Goal: Information Seeking & Learning: Learn about a topic

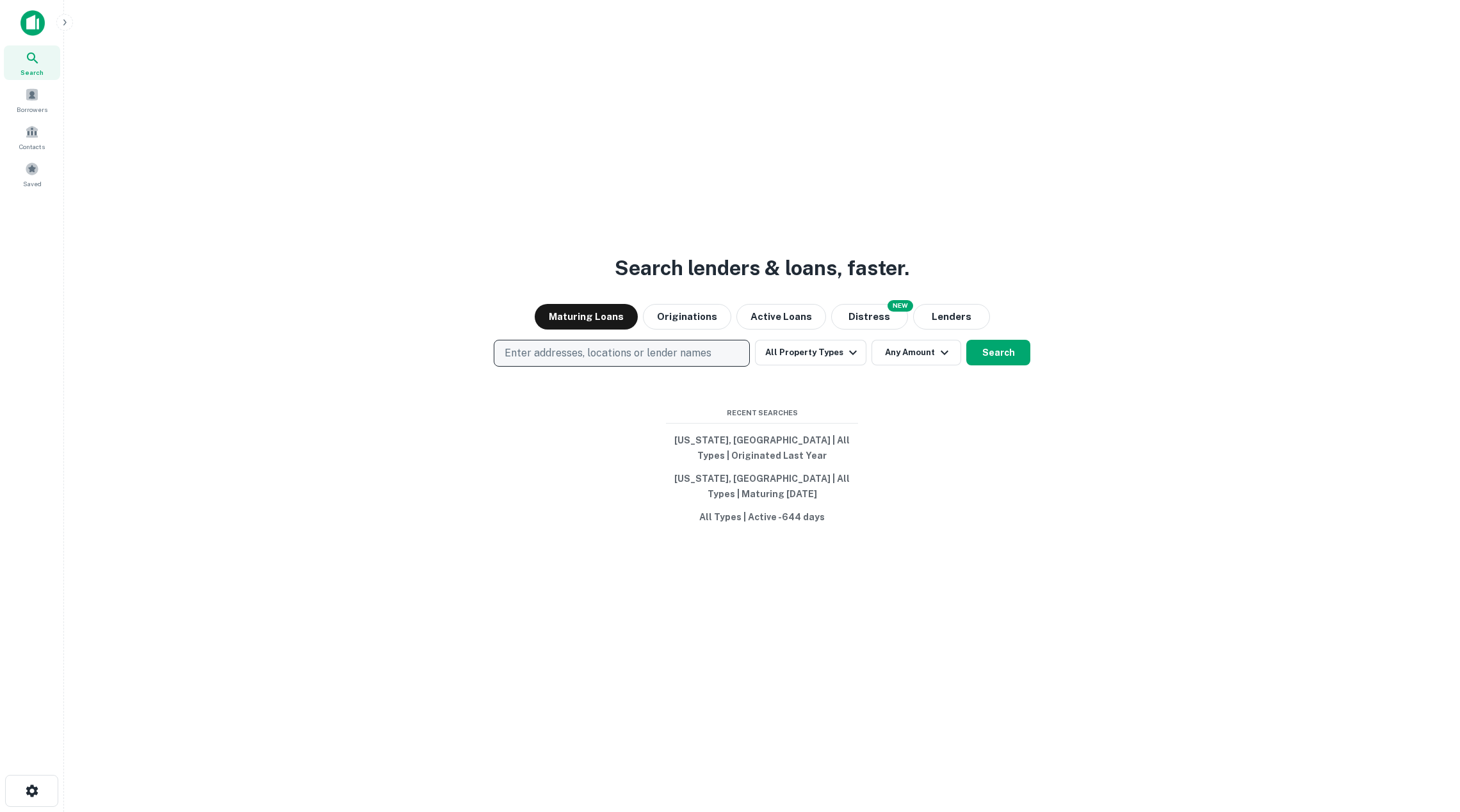
click at [702, 346] on p "Enter addresses, locations or lender names" at bounding box center [608, 353] width 207 height 15
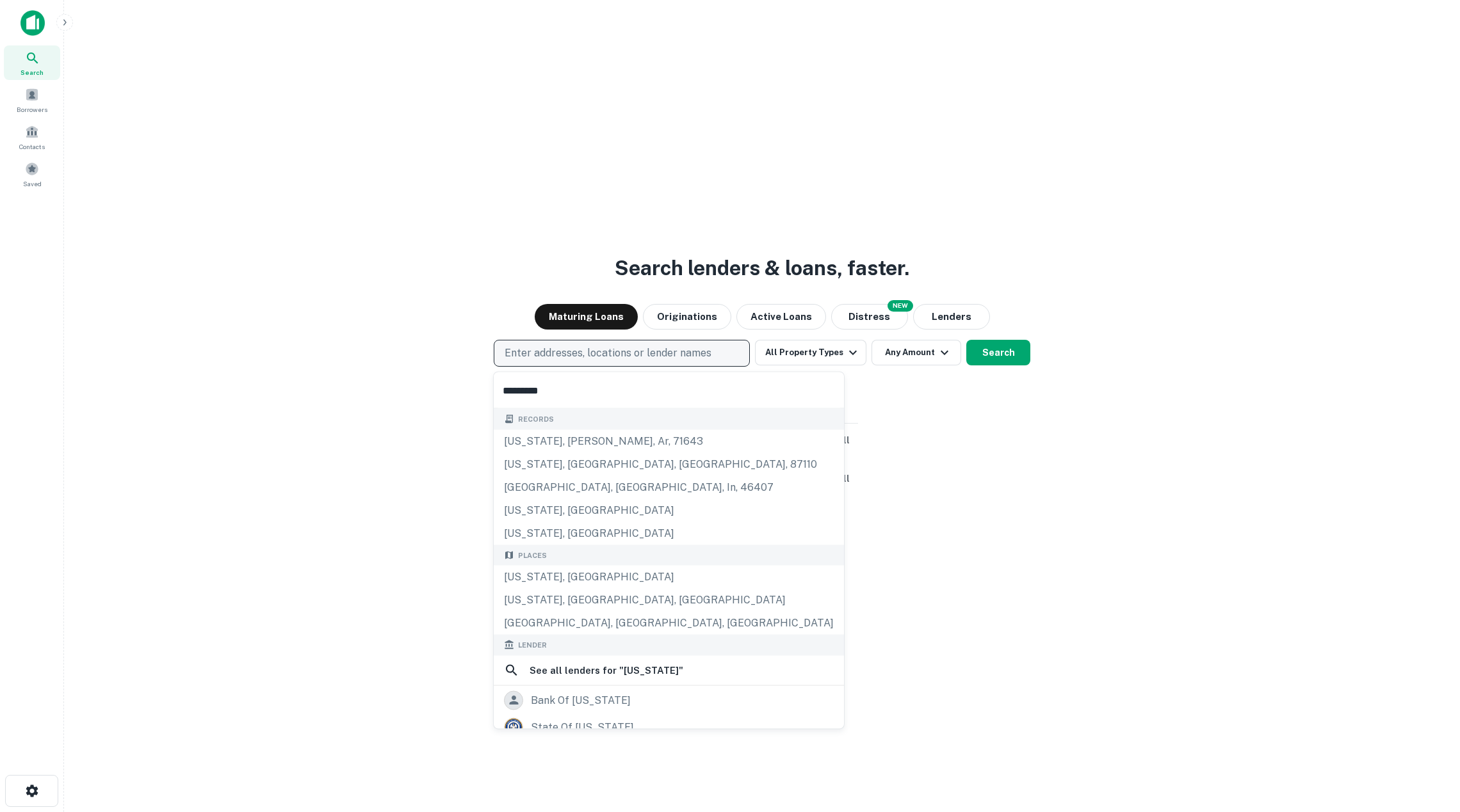
type input "*********"
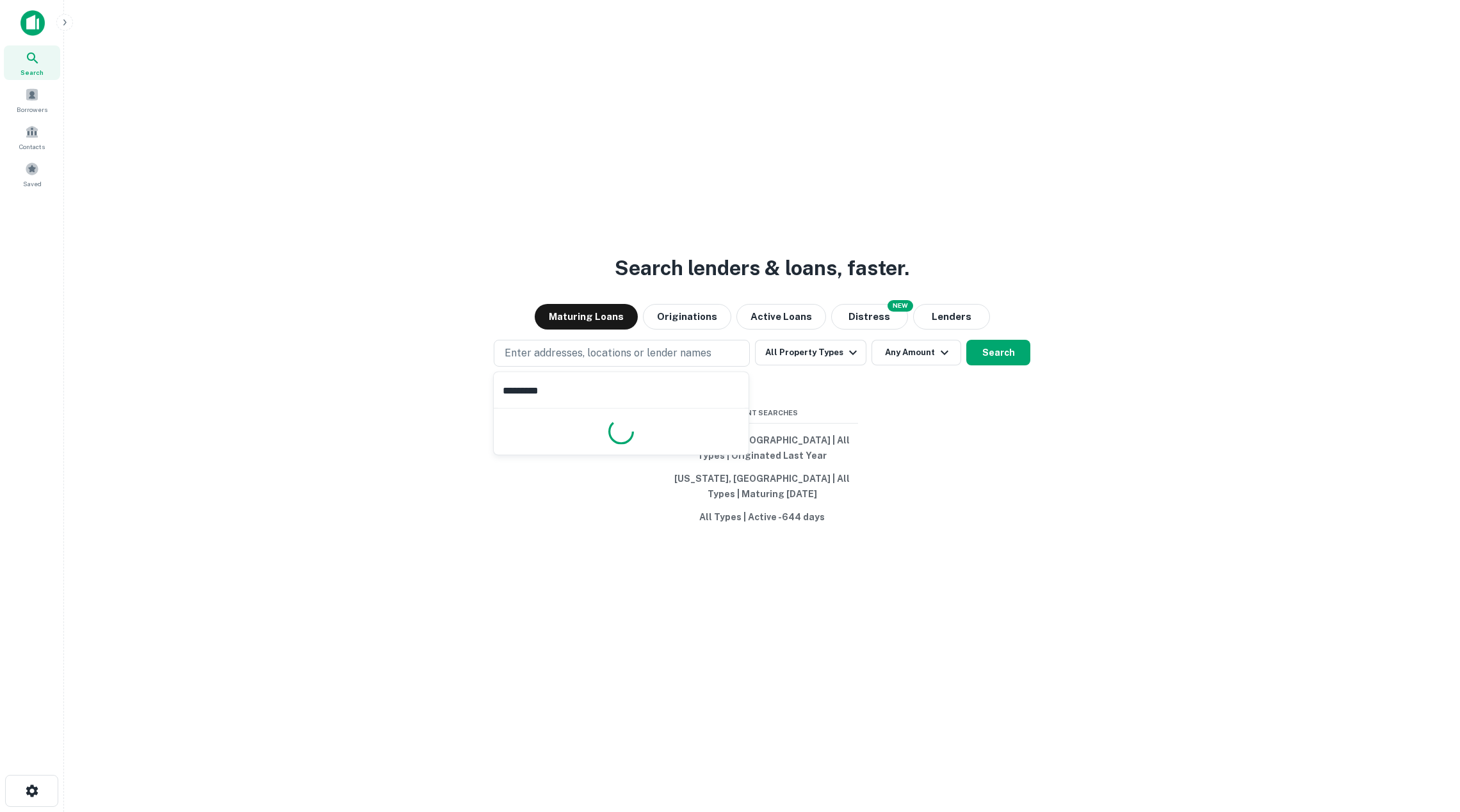
drag, startPoint x: 702, startPoint y: 346, endPoint x: 618, endPoint y: 575, distance: 243.9
click at [618, 575] on div "Search lenders & loans, faster. Maturing Loans Originations Active Loans NEW Di…" at bounding box center [762, 437] width 1375 height 812
click at [651, 345] on p "Enter addresses, locations or lender names" at bounding box center [608, 353] width 207 height 15
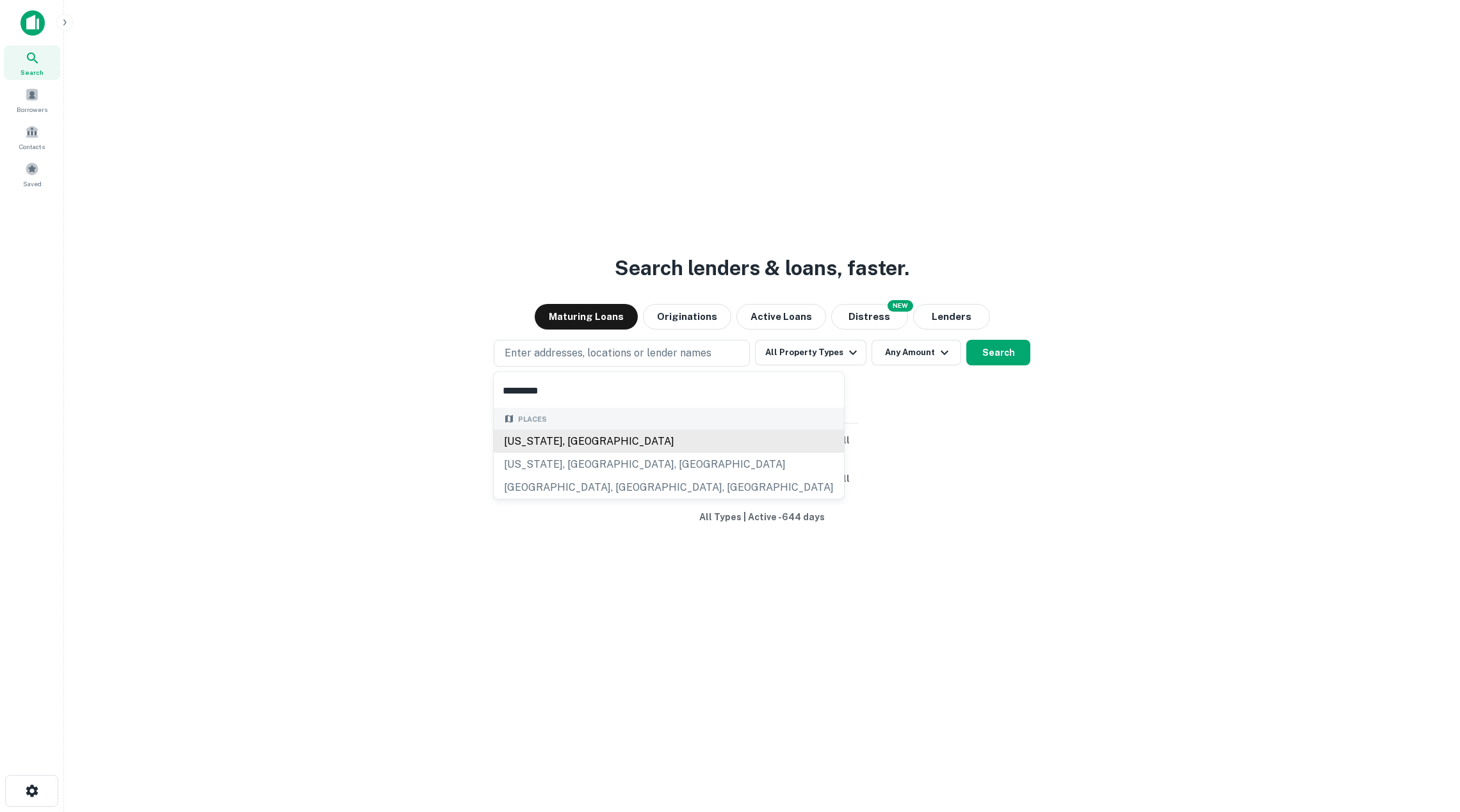
click at [583, 444] on div "Louisiana, USA" at bounding box center [668, 441] width 350 height 23
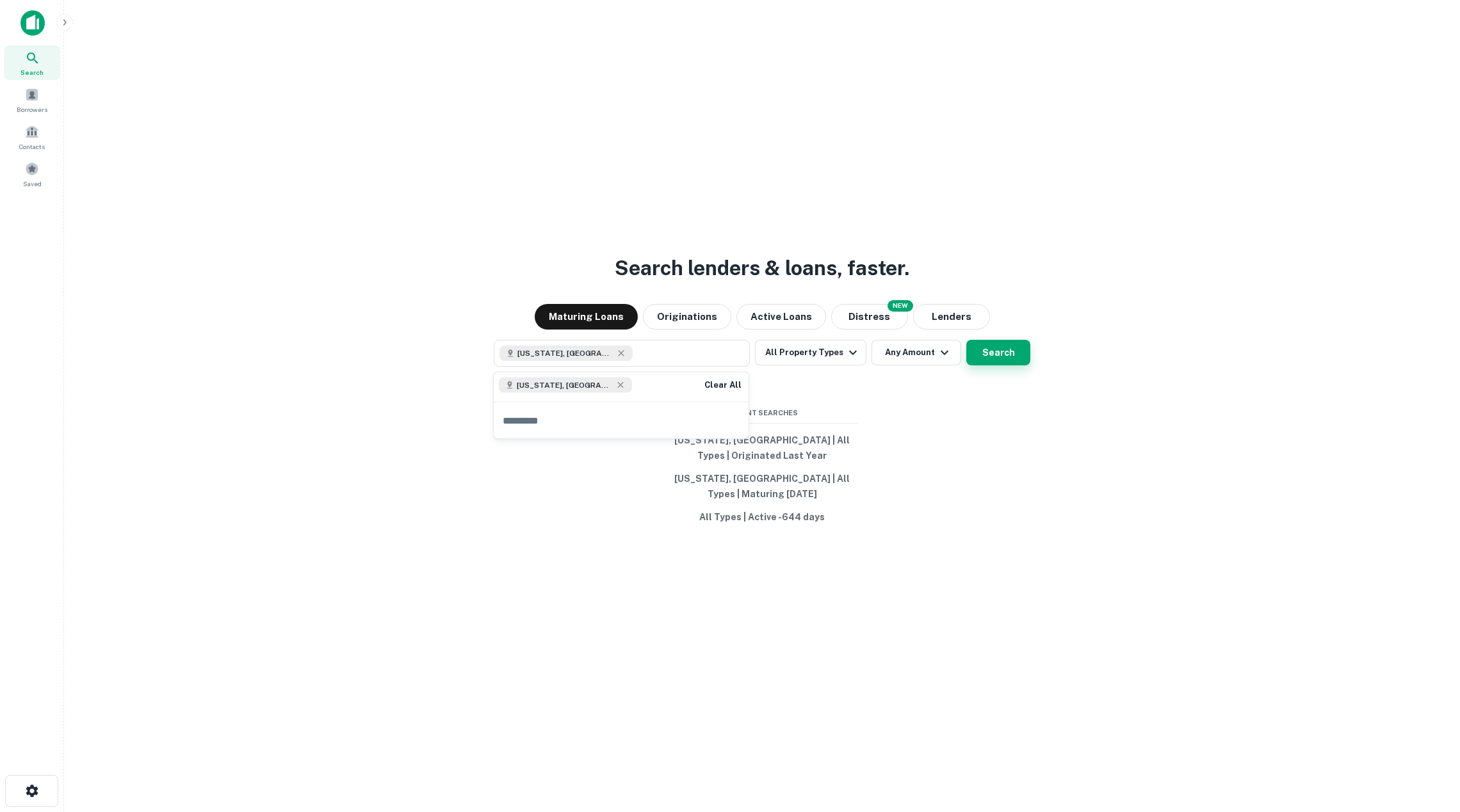
click at [1004, 362] on button "Search" at bounding box center [998, 353] width 64 height 25
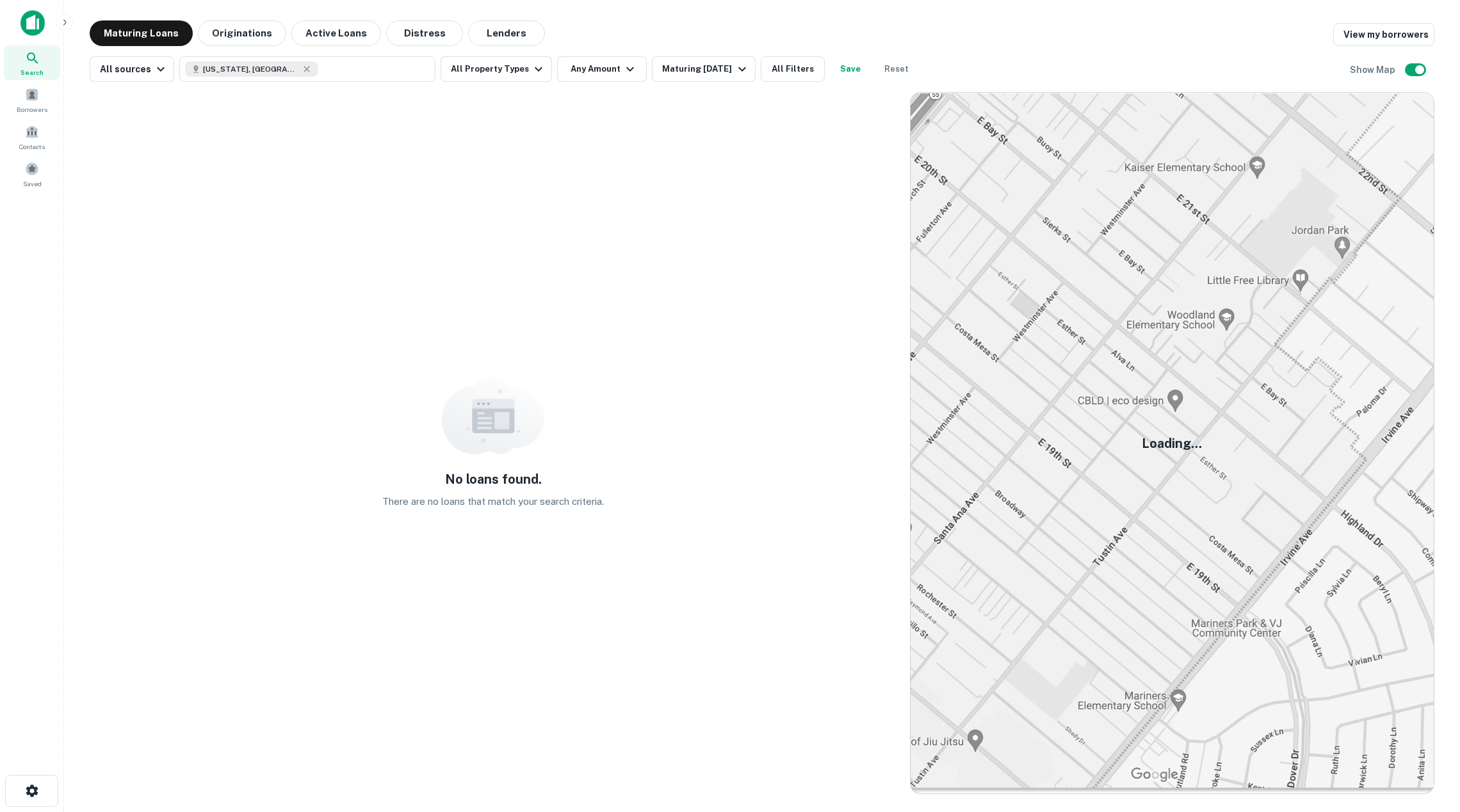
click at [35, 21] on img at bounding box center [33, 23] width 24 height 25
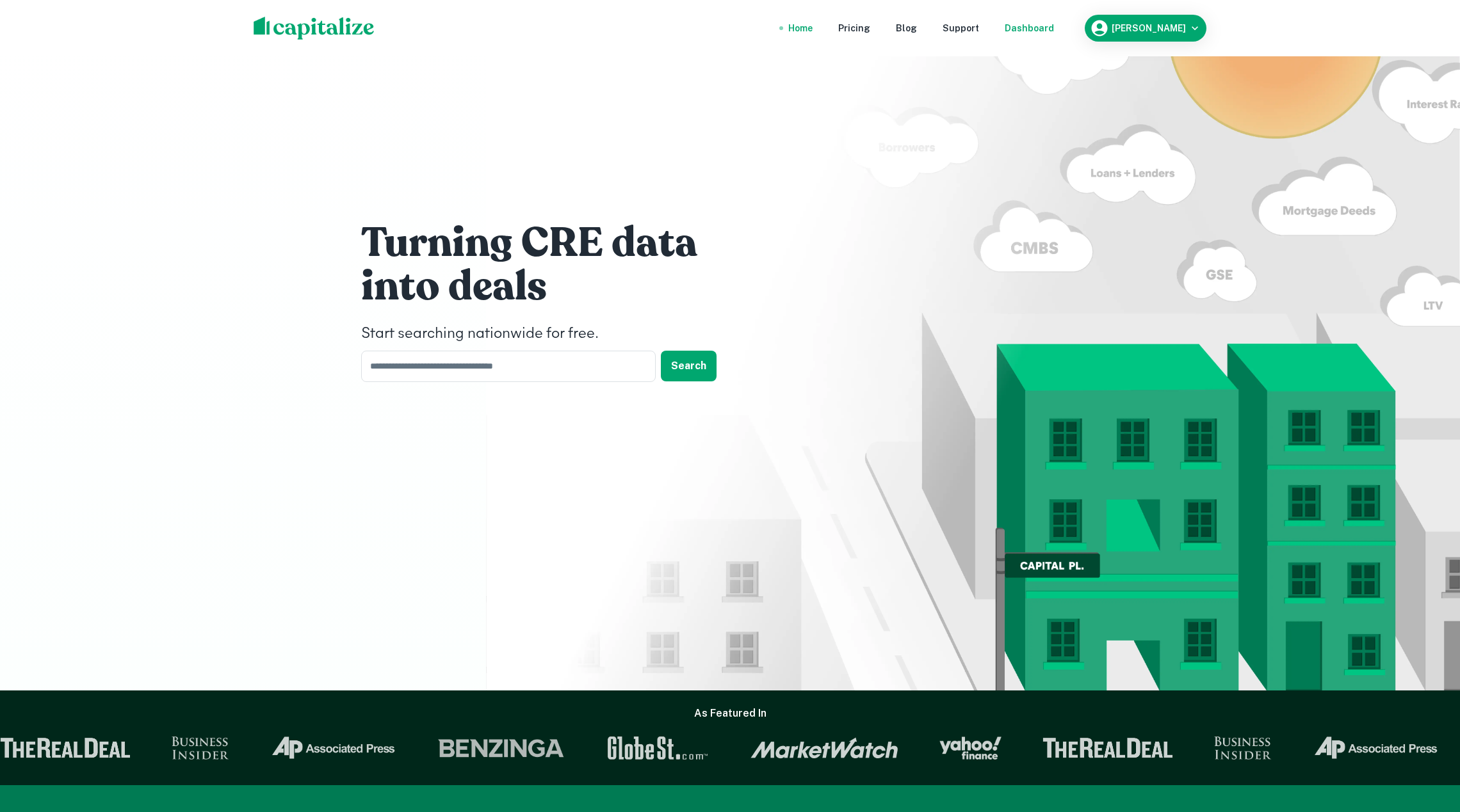
click at [1046, 24] on div "Dashboard" at bounding box center [1029, 28] width 49 height 14
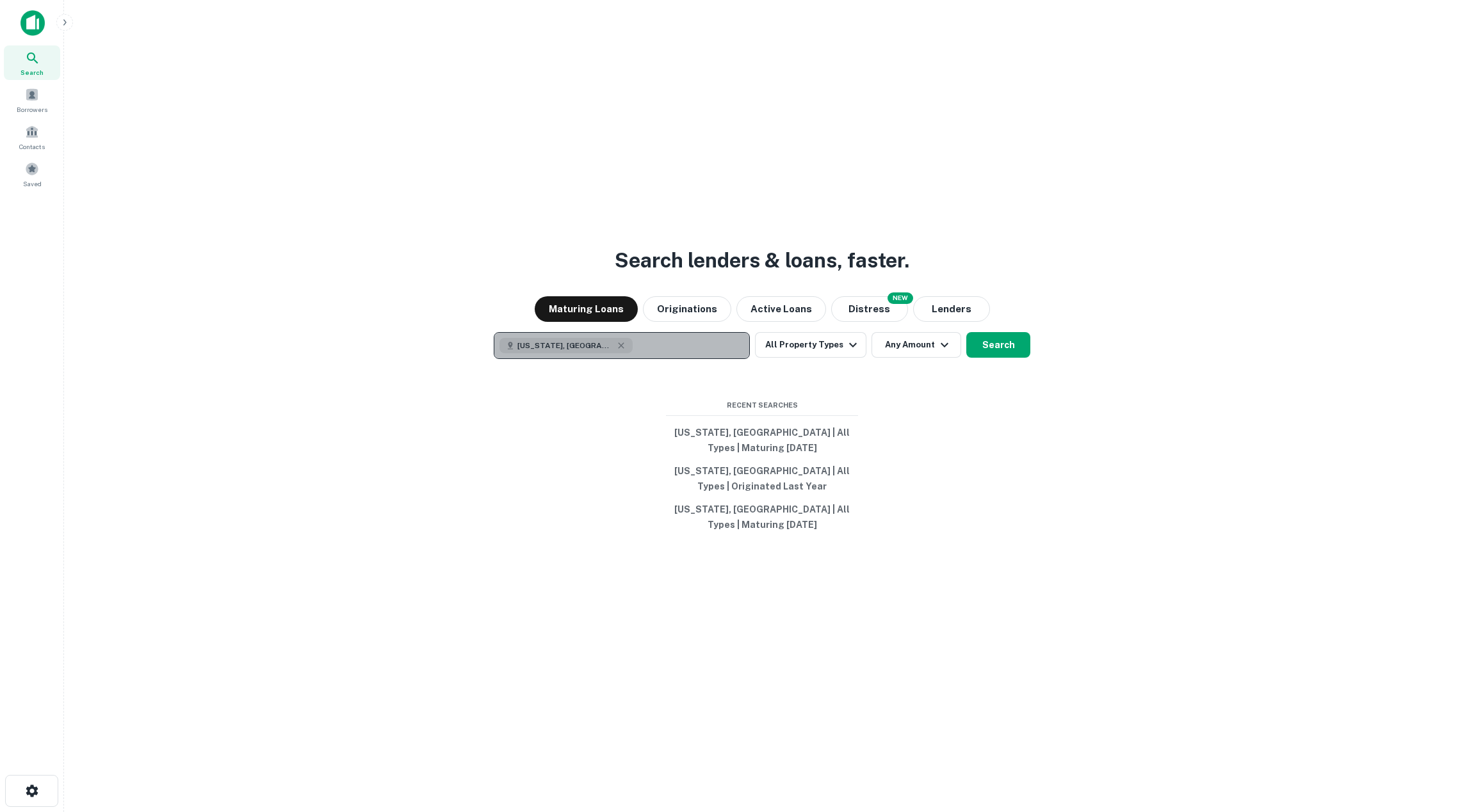
click at [648, 351] on button "Louisiana, USA" at bounding box center [622, 345] width 256 height 27
click at [616, 347] on icon "button" at bounding box center [621, 345] width 10 height 10
click at [600, 347] on p "Enter addresses, locations or lender names" at bounding box center [608, 345] width 207 height 15
type input "*********"
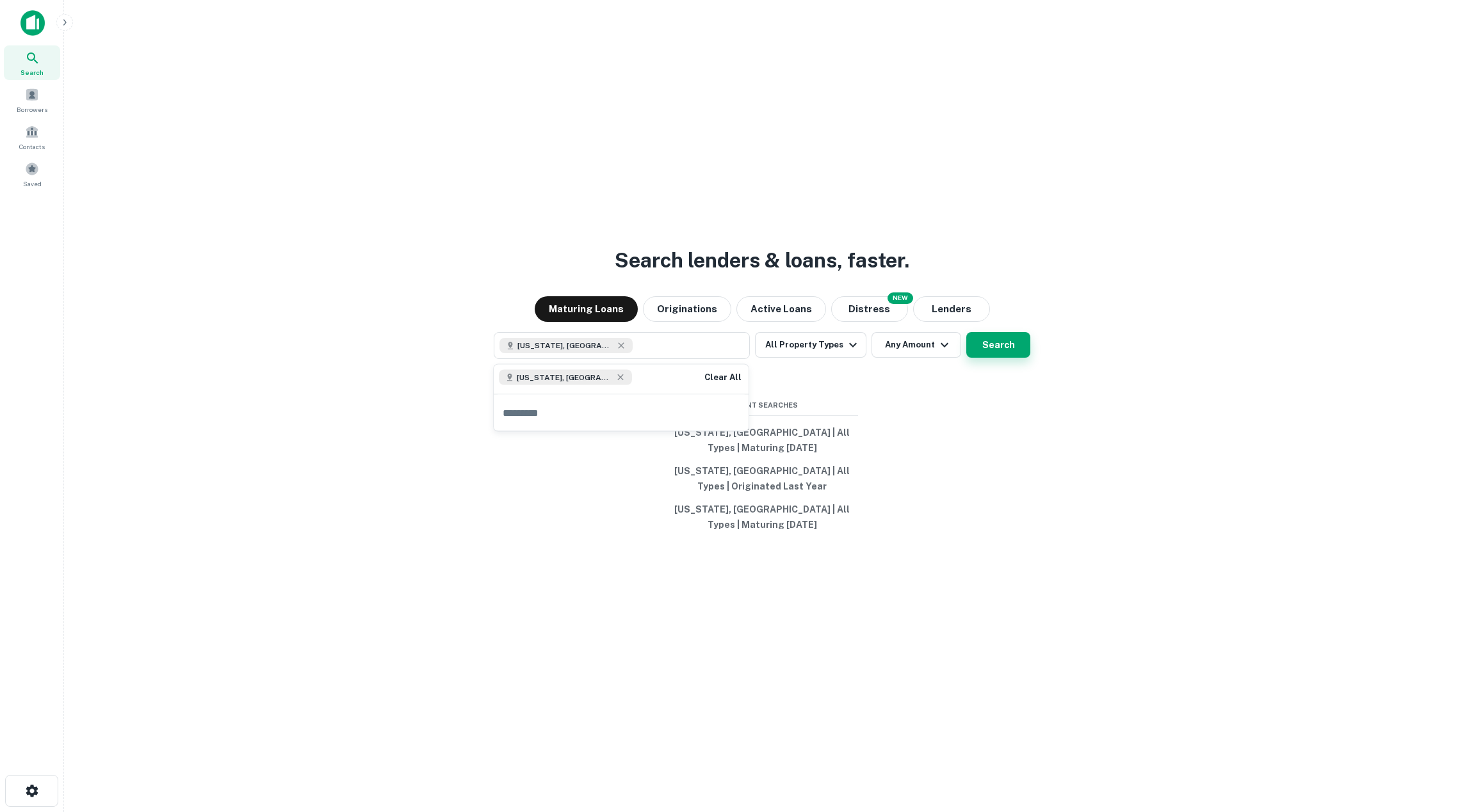
click at [994, 348] on button "Search" at bounding box center [998, 345] width 64 height 25
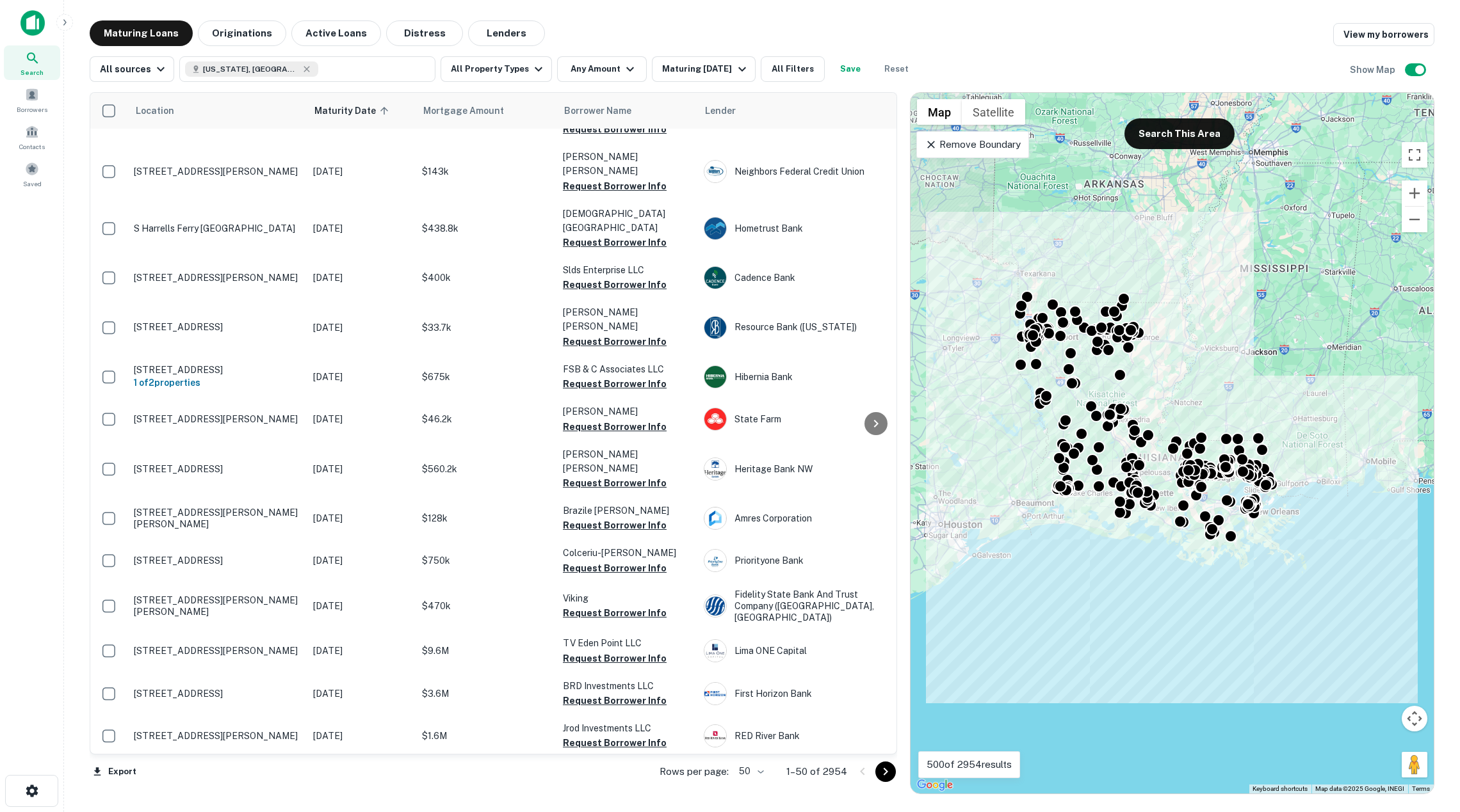
scroll to position [1516, 0]
click at [260, 33] on button "Originations" at bounding box center [242, 33] width 88 height 25
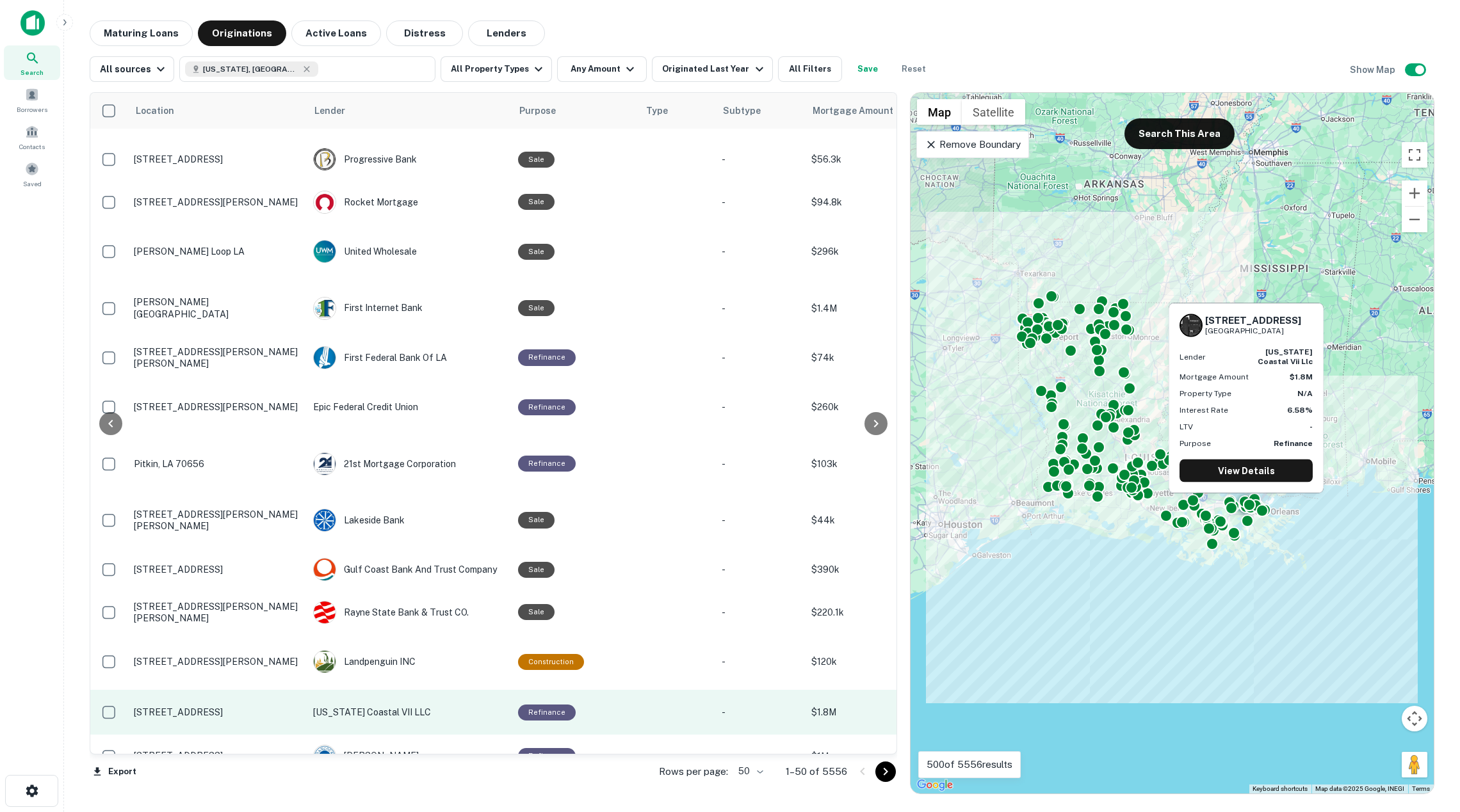
scroll to position [1515, 420]
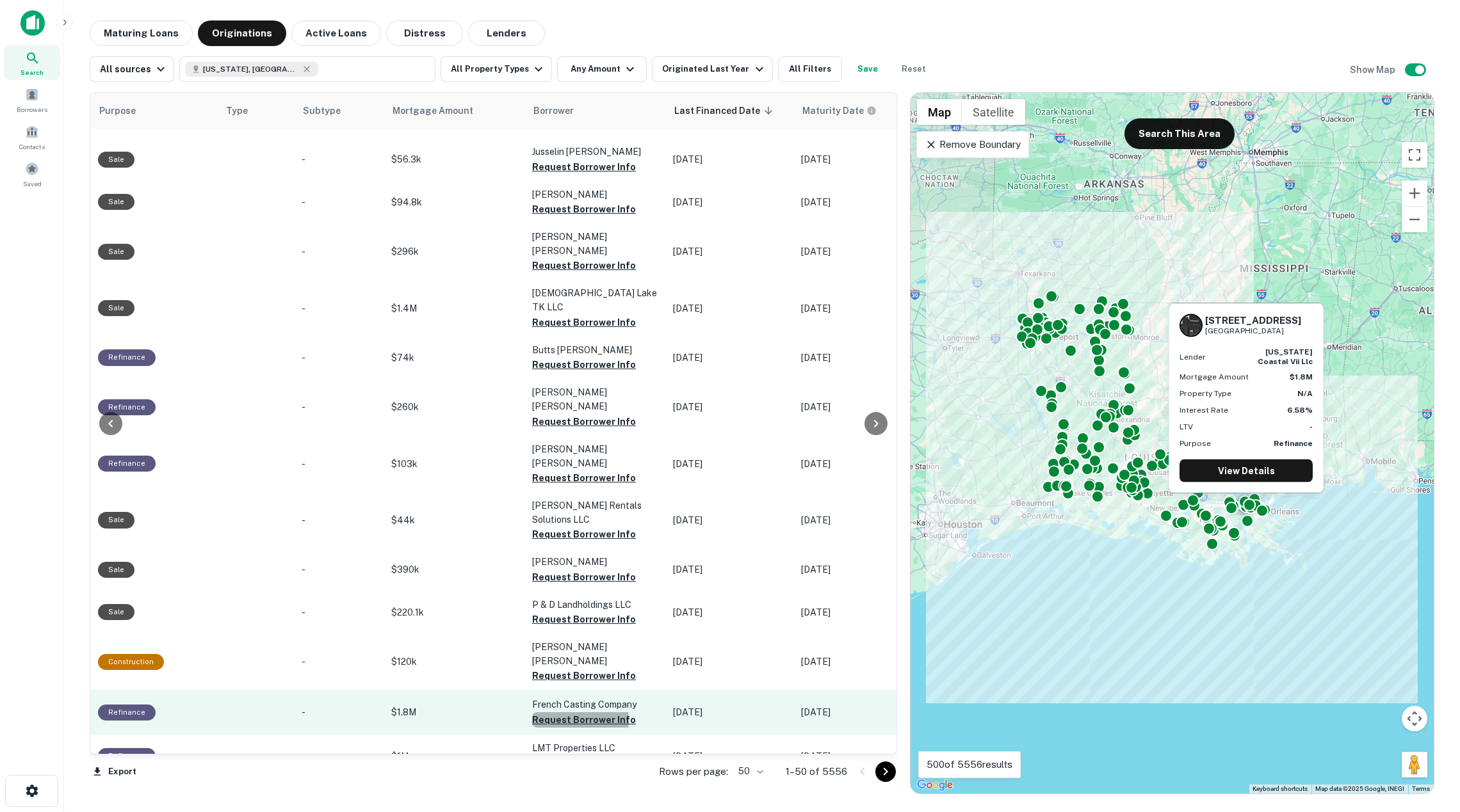
click at [565, 712] on button "Request Borrower Info" at bounding box center [584, 719] width 104 height 15
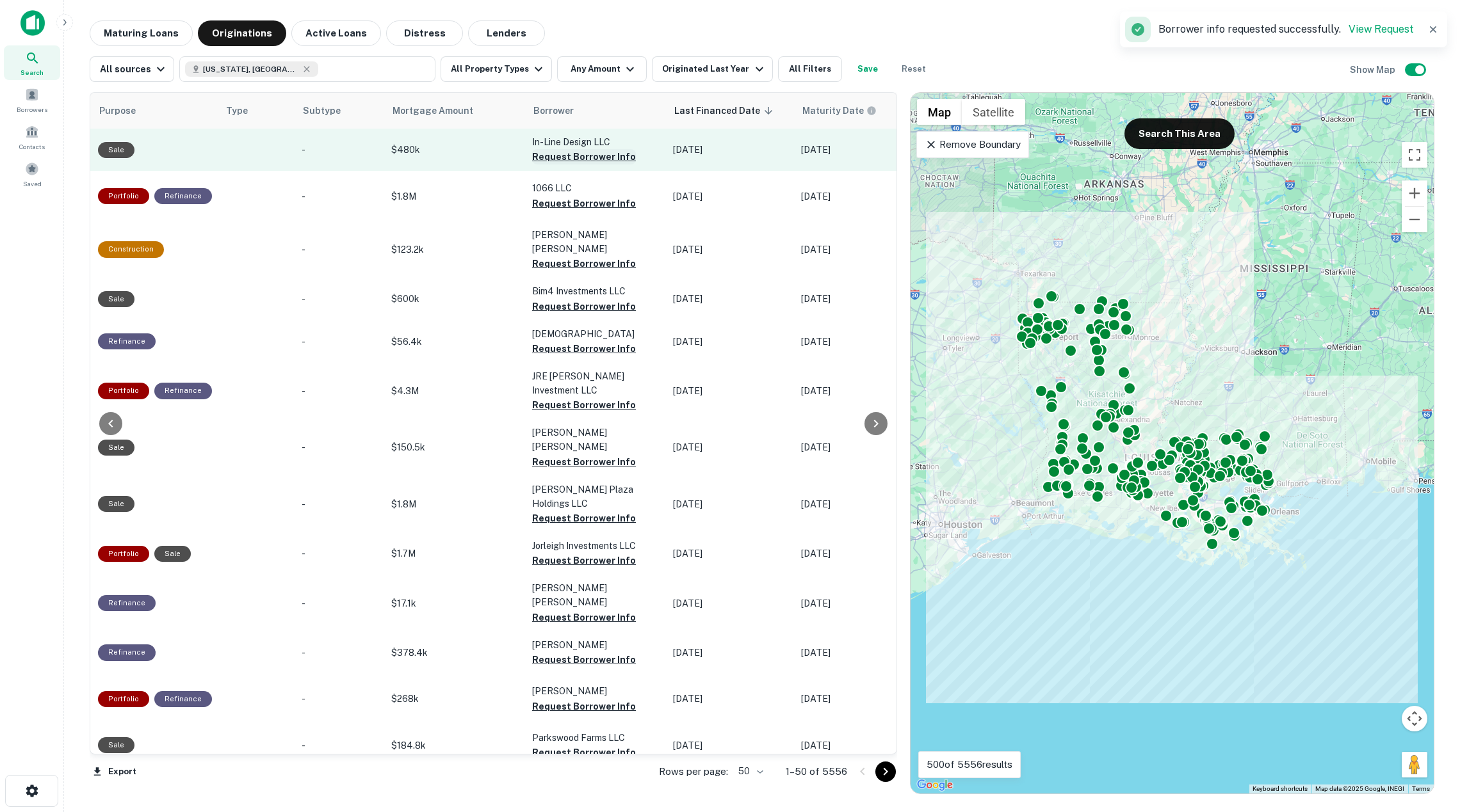
scroll to position [0, 420]
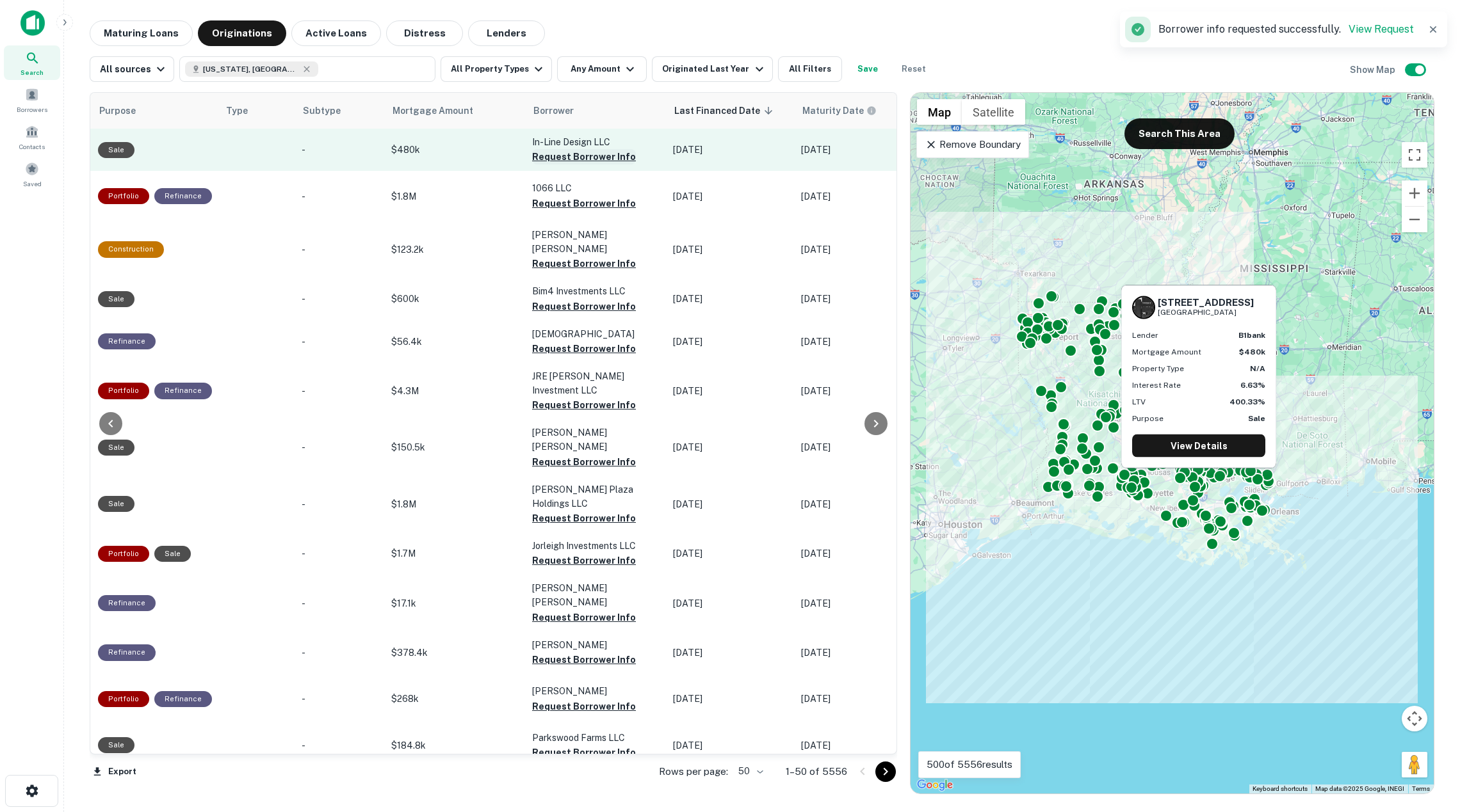
click at [582, 151] on button "Request Borrower Info" at bounding box center [584, 157] width 104 height 15
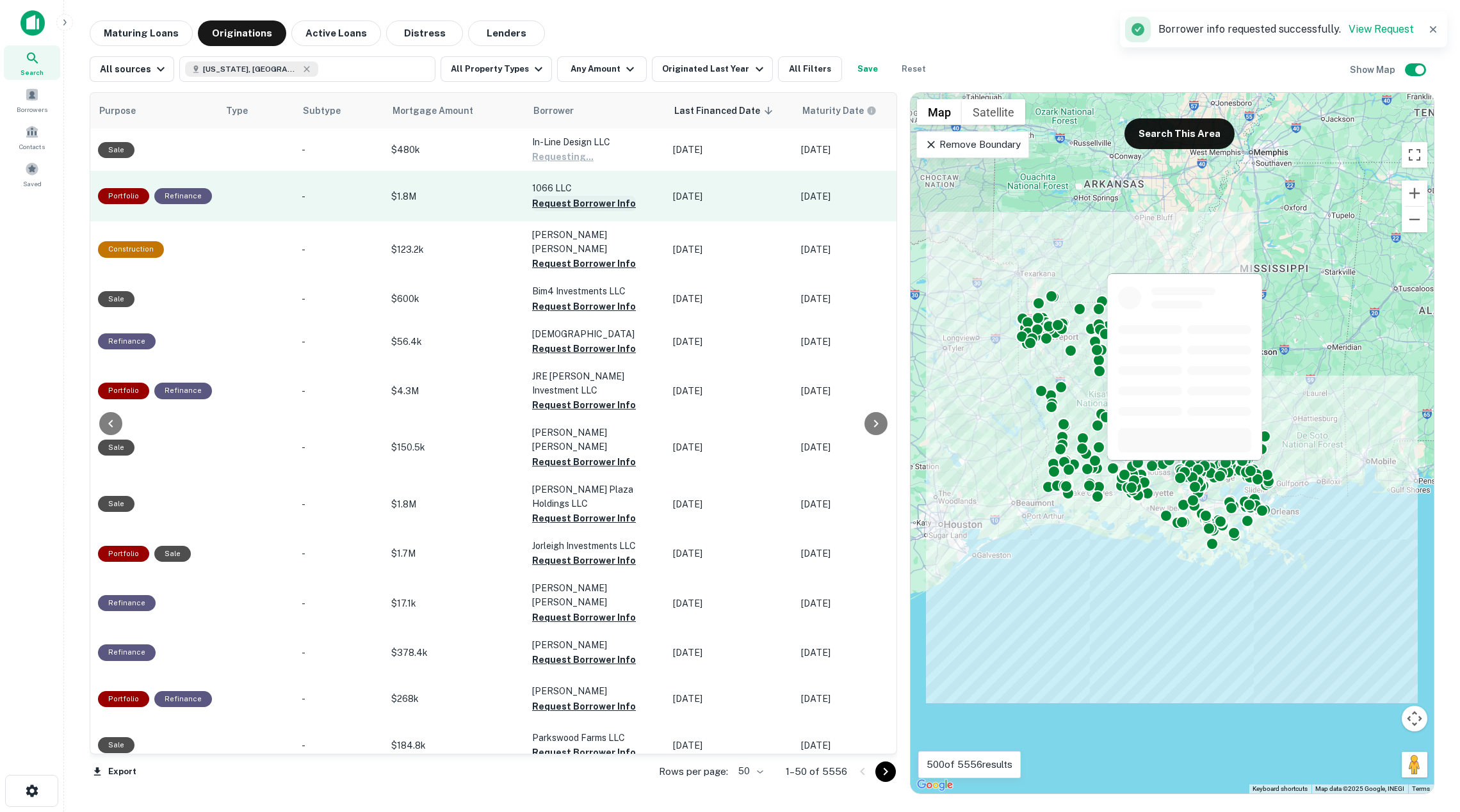
click at [580, 206] on button "Request Borrower Info" at bounding box center [584, 203] width 104 height 15
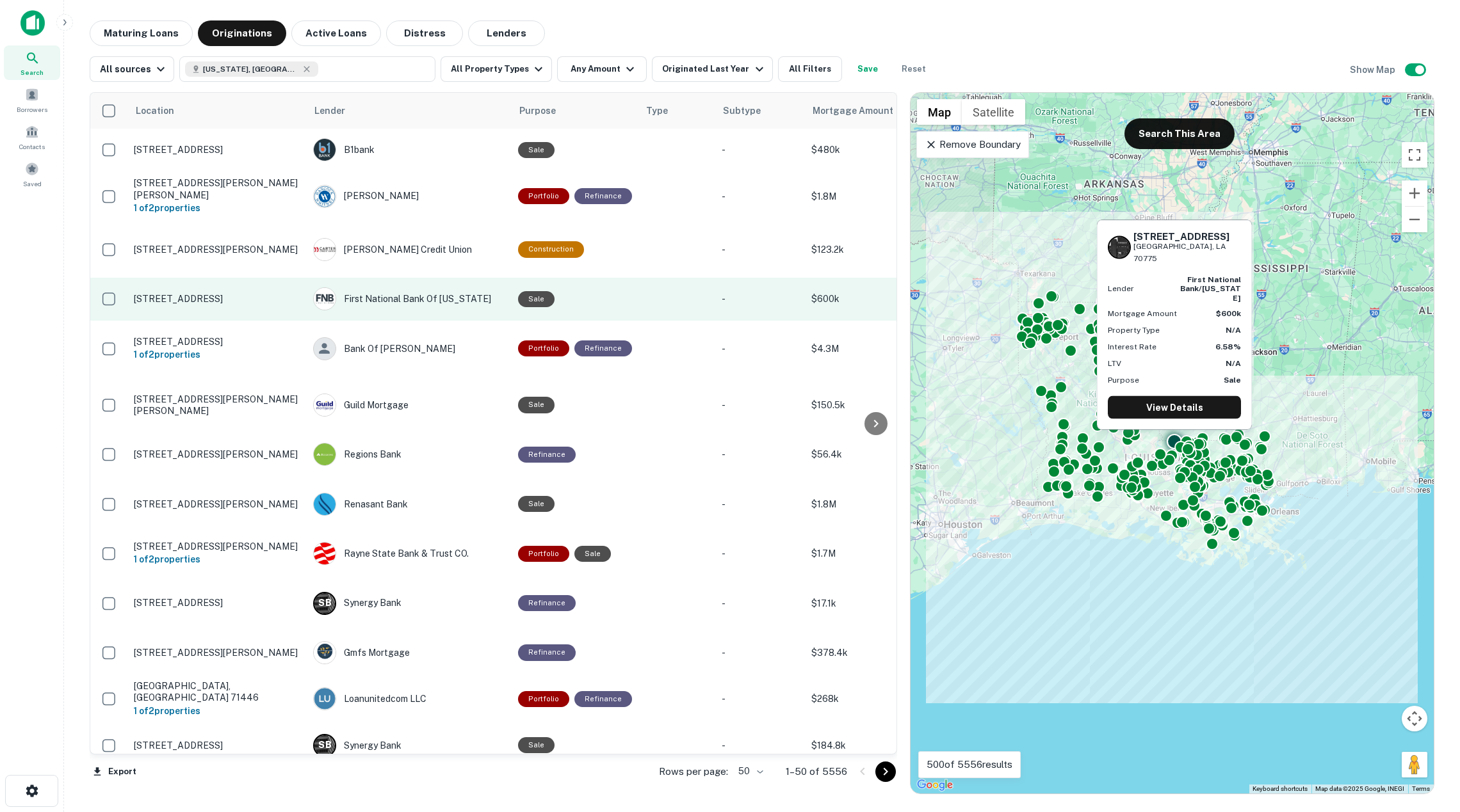
scroll to position [0, 0]
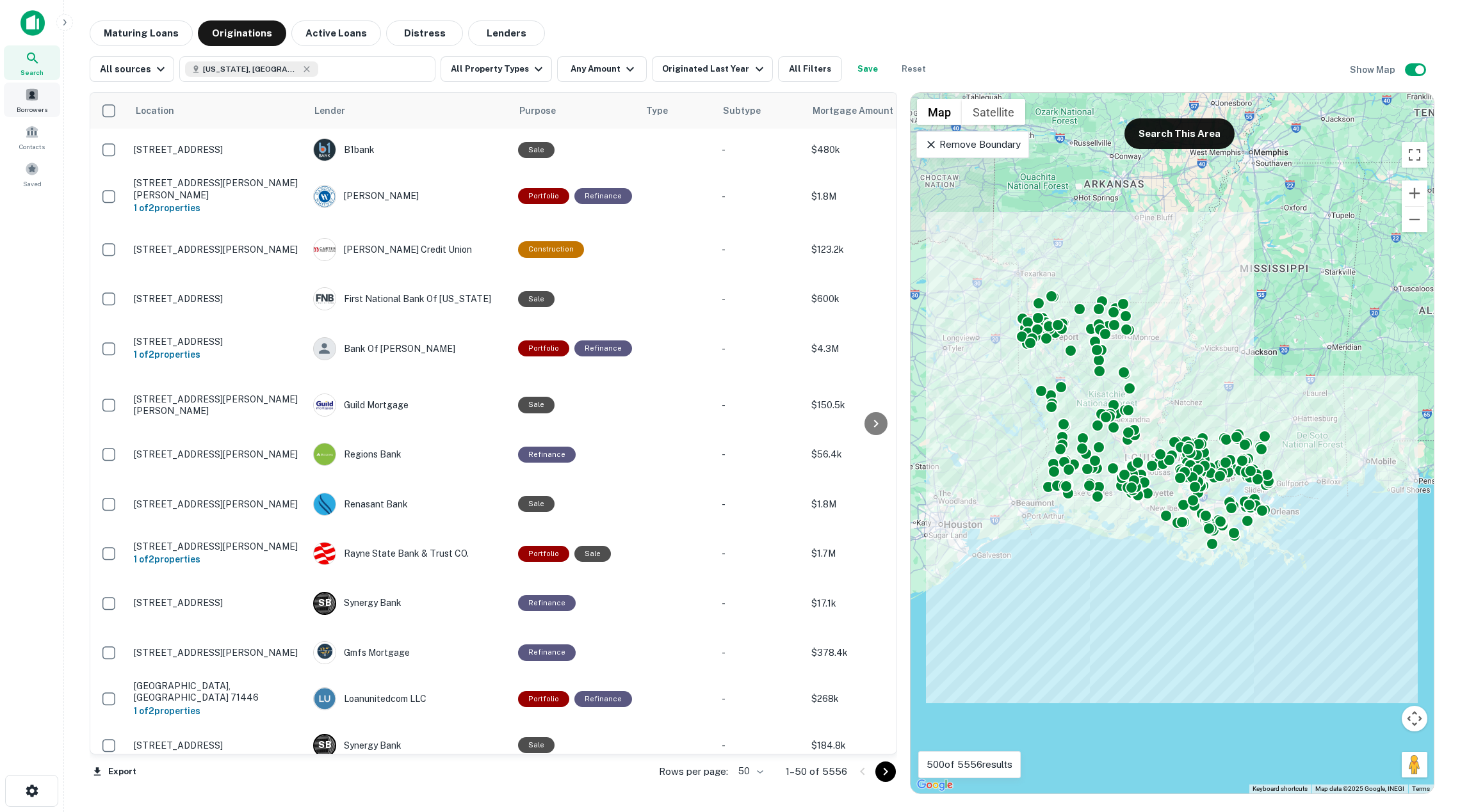
click at [40, 97] on div "Borrowers" at bounding box center [32, 100] width 56 height 35
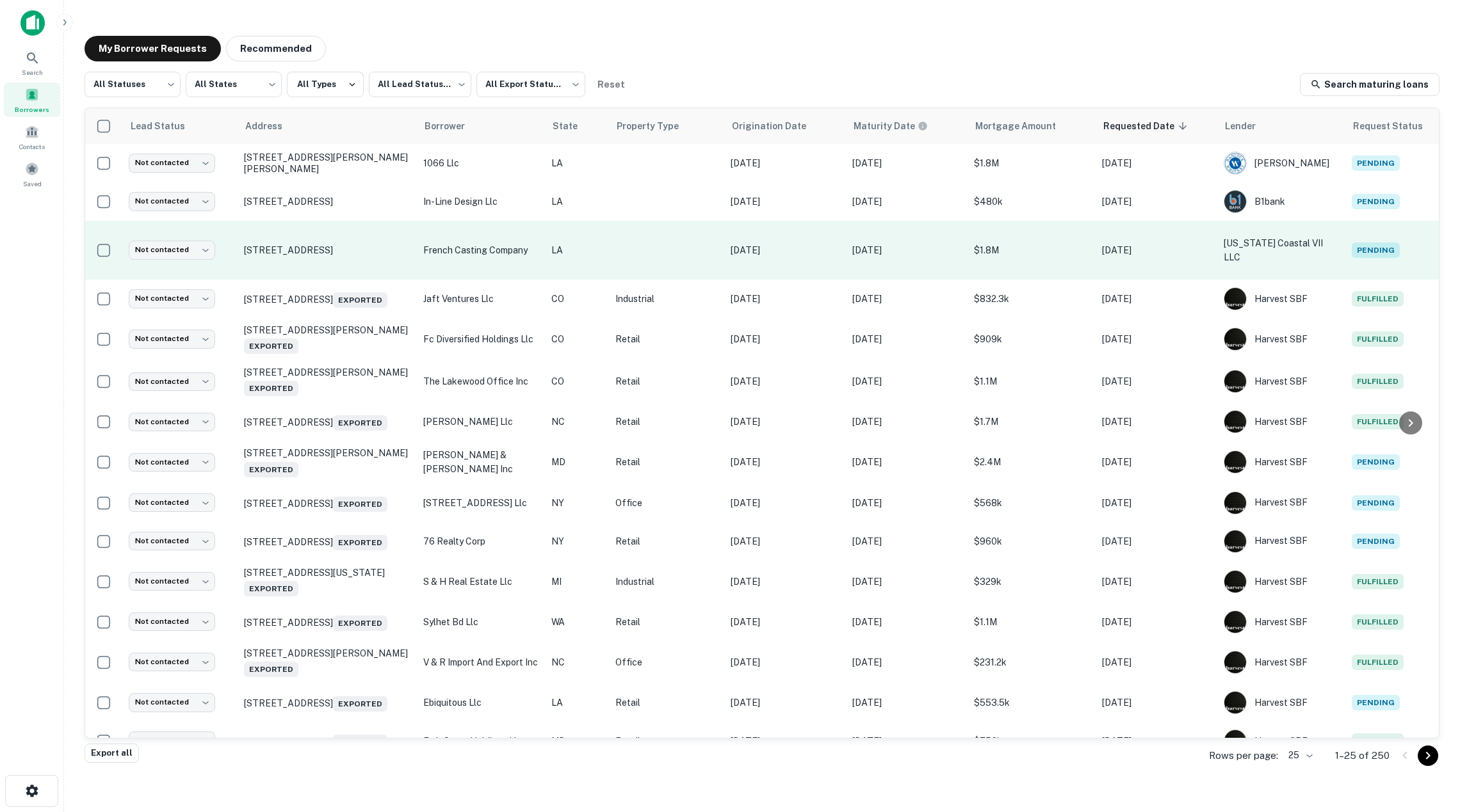
click at [474, 233] on td "french casting company" at bounding box center [481, 250] width 128 height 59
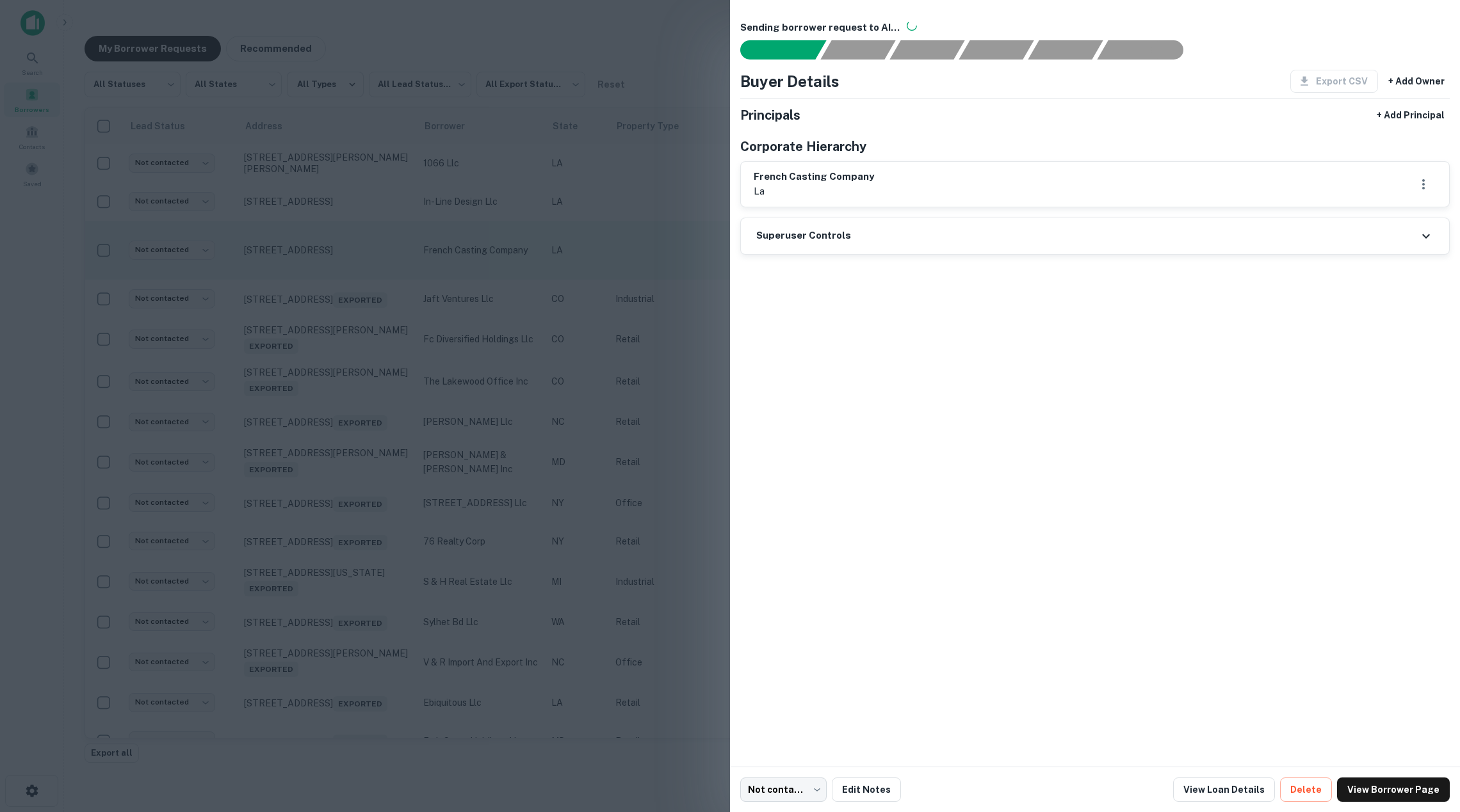
click at [474, 233] on div at bounding box center [730, 406] width 1460 height 812
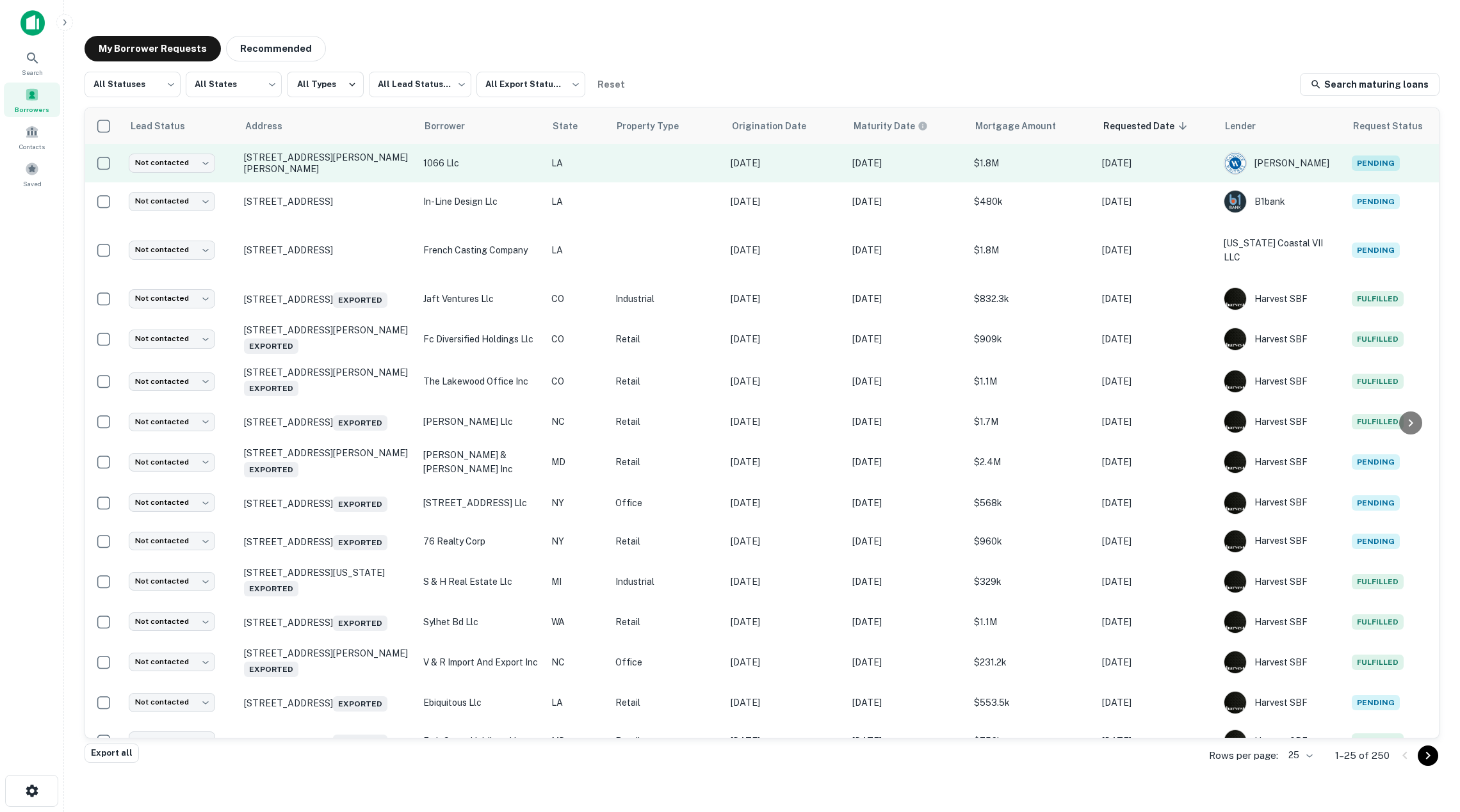
click at [472, 159] on p "1066 llc" at bounding box center [481, 163] width 115 height 14
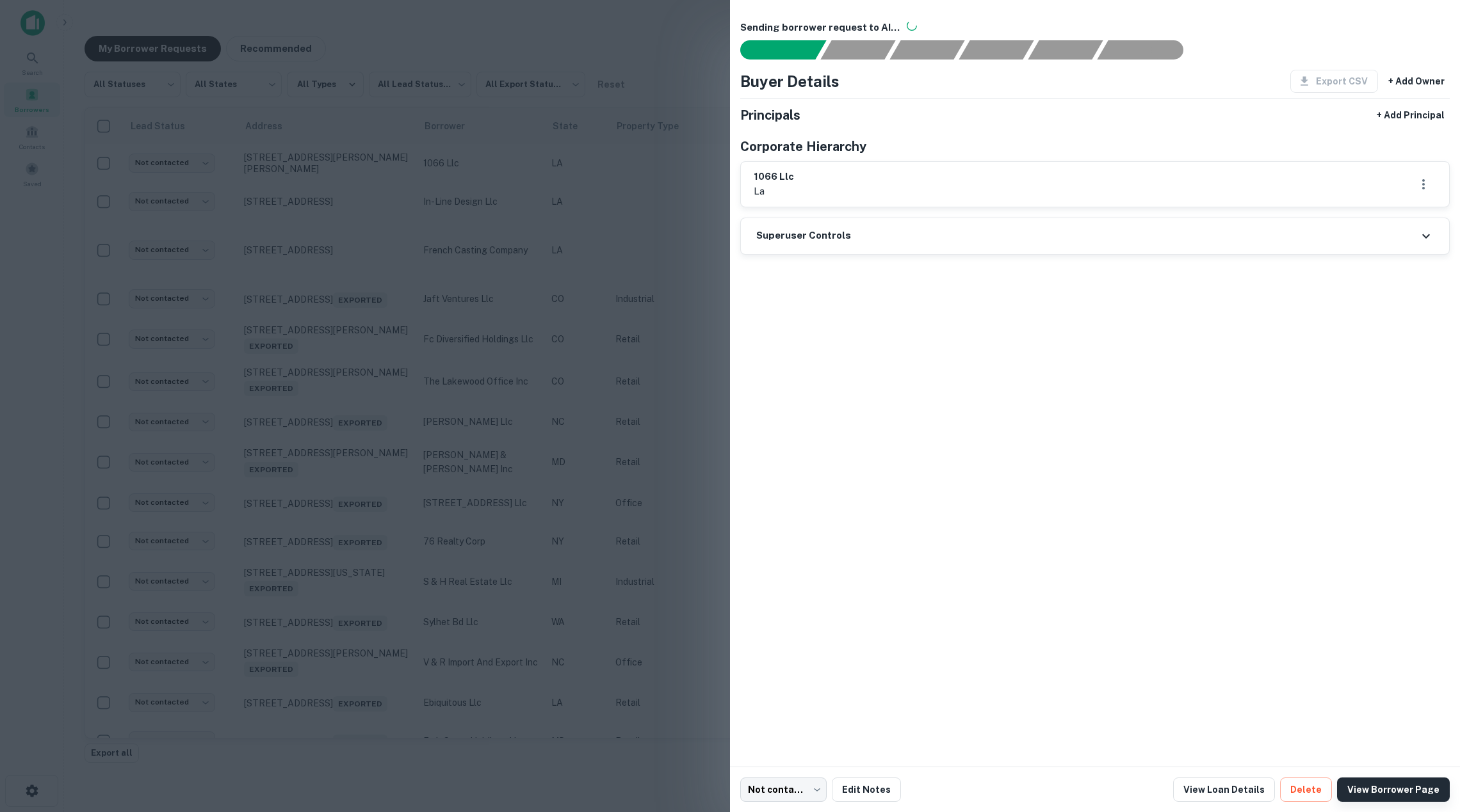
click at [1375, 787] on link "View Borrower Page" at bounding box center [1393, 789] width 113 height 24
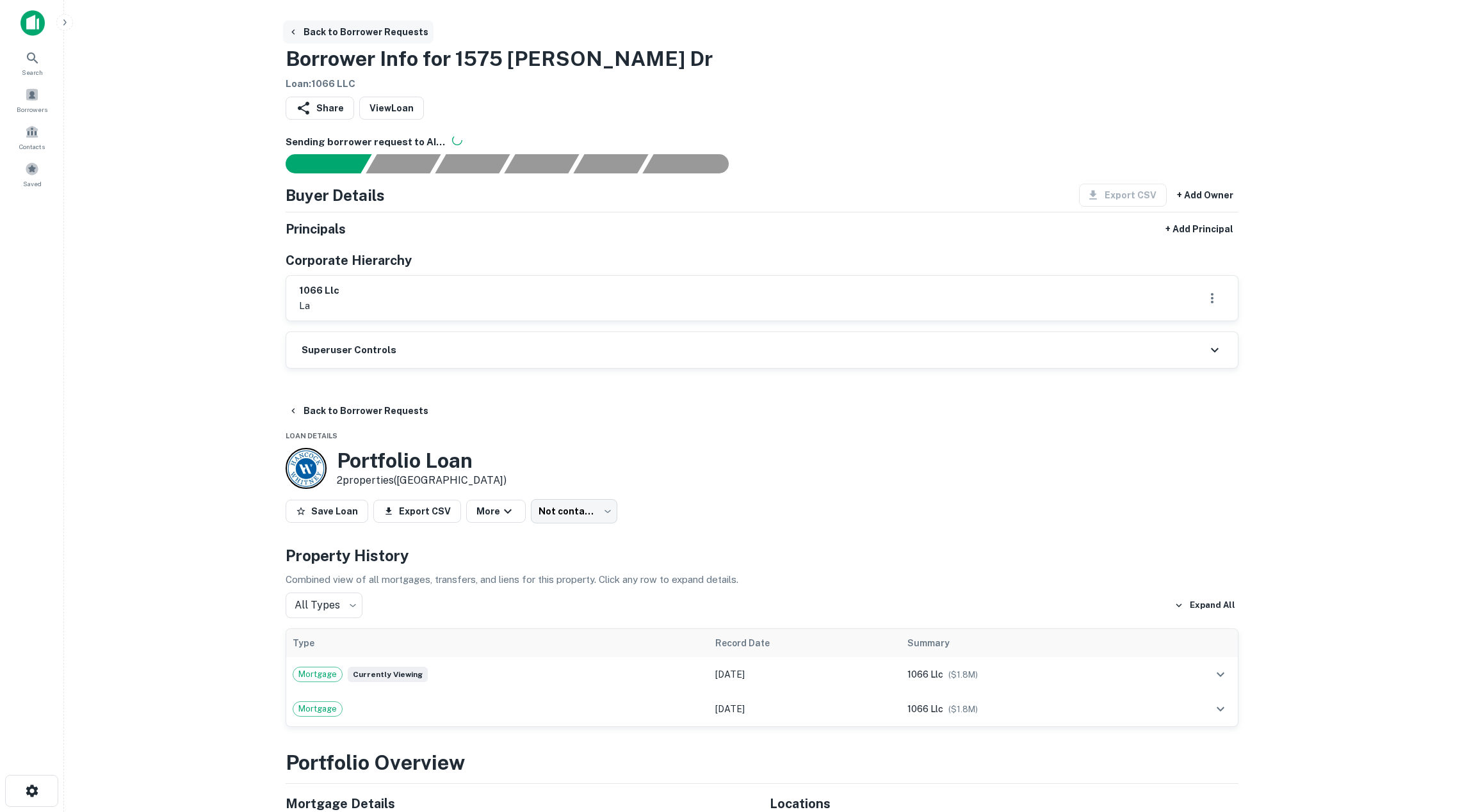
click at [380, 36] on button "Back to Borrower Requests" at bounding box center [358, 32] width 151 height 23
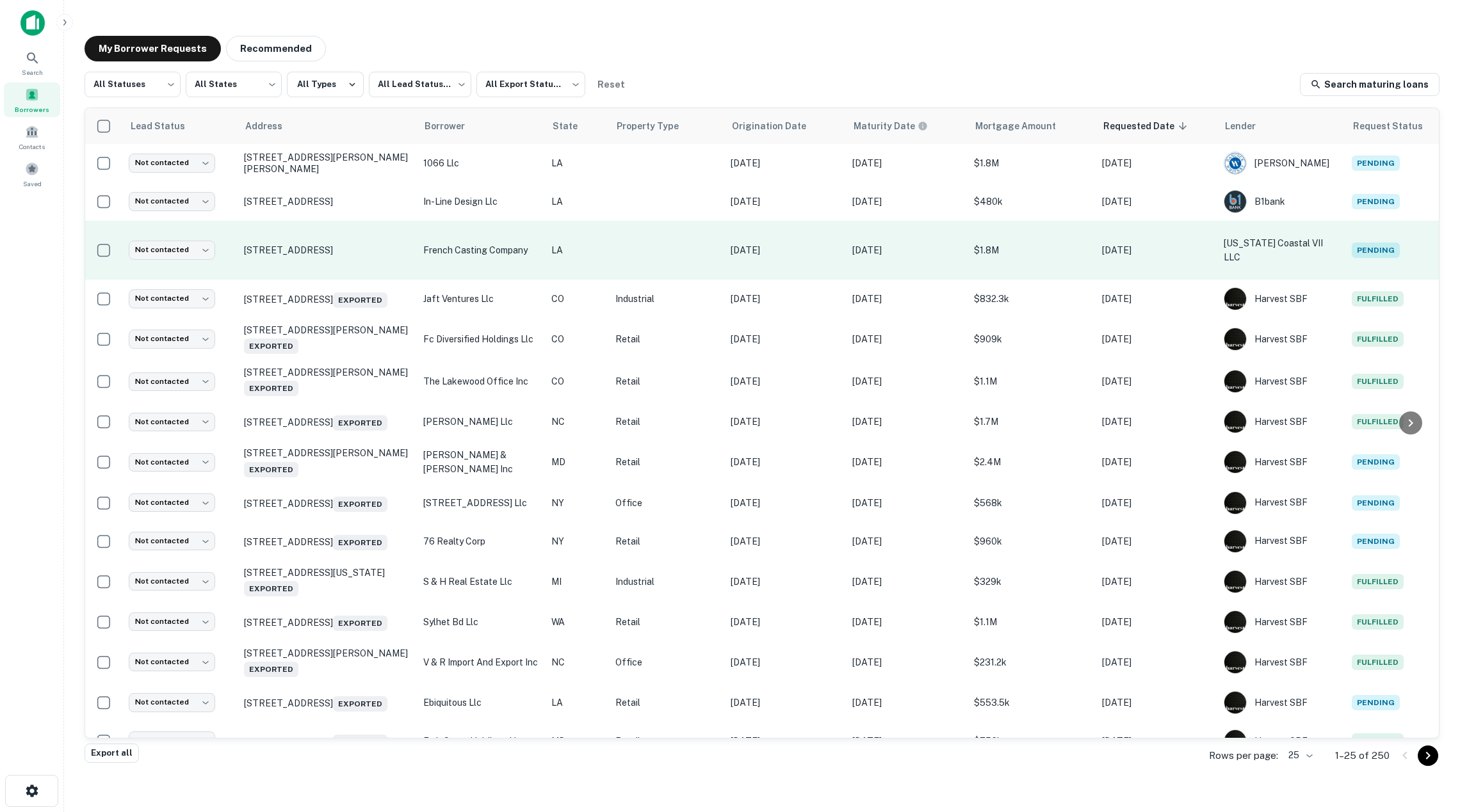
click at [574, 243] on p "LA" at bounding box center [577, 250] width 51 height 14
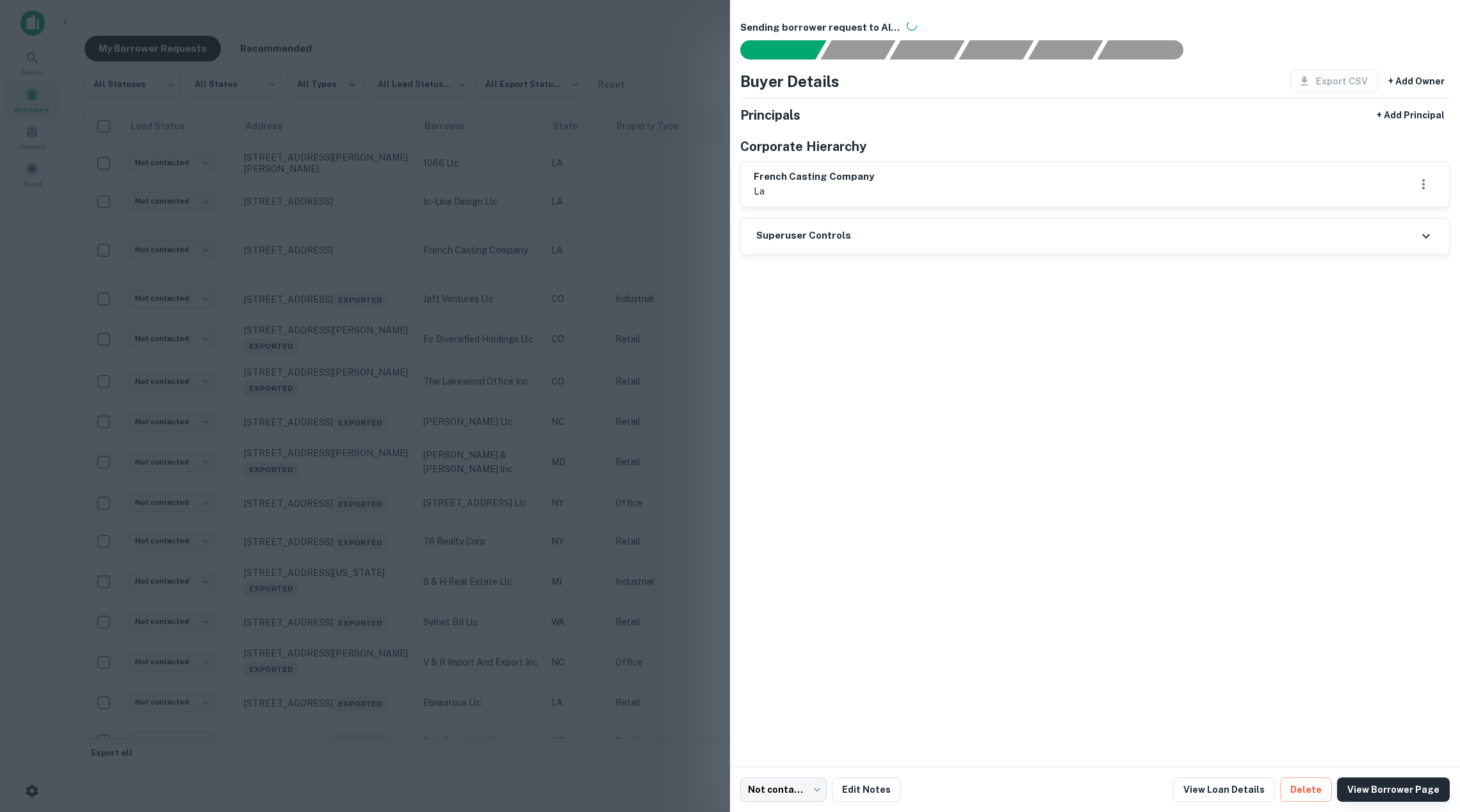
click at [1369, 784] on link "View Borrower Page" at bounding box center [1393, 789] width 113 height 24
click at [398, 235] on div at bounding box center [730, 406] width 1460 height 812
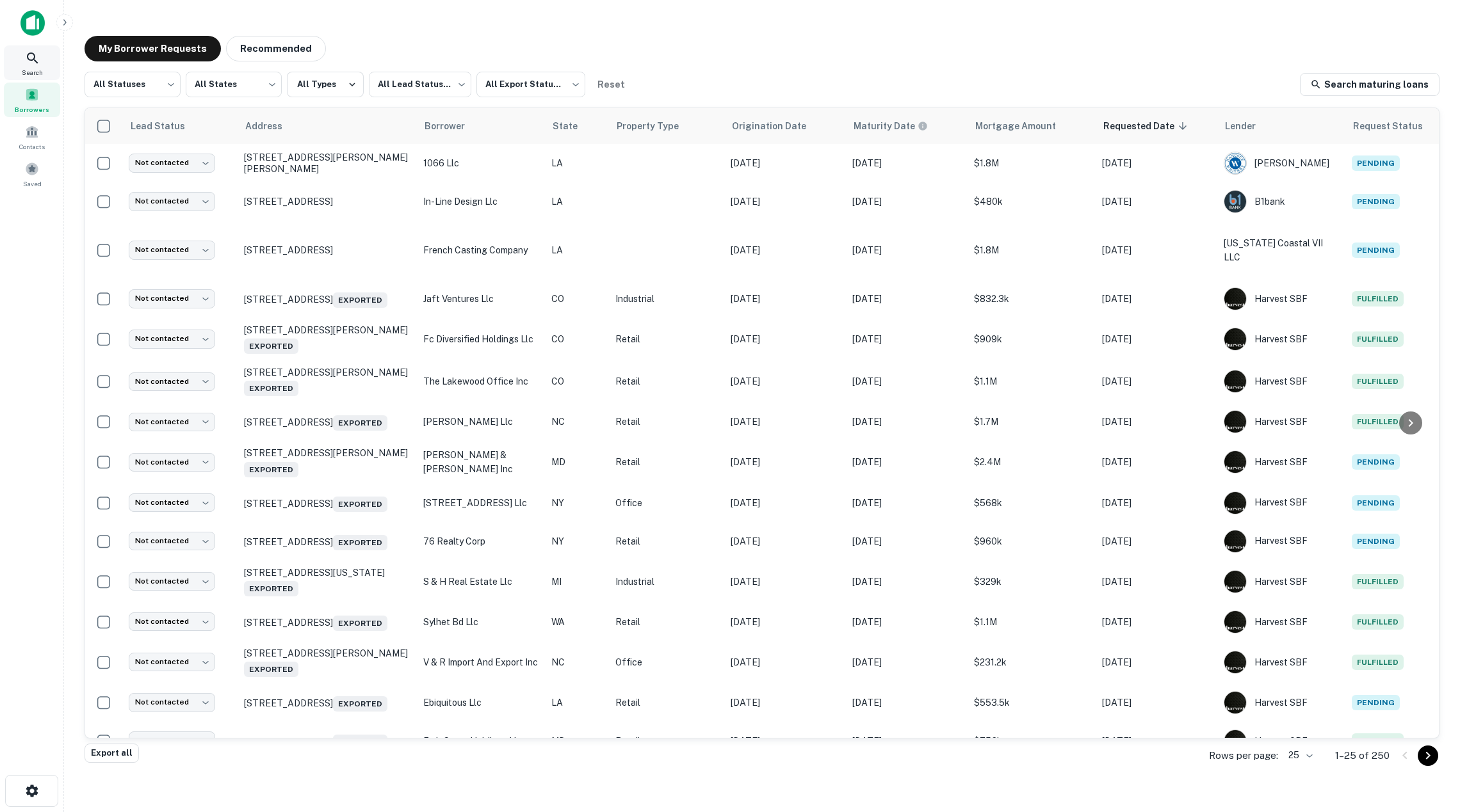
click at [32, 61] on icon at bounding box center [32, 58] width 15 height 15
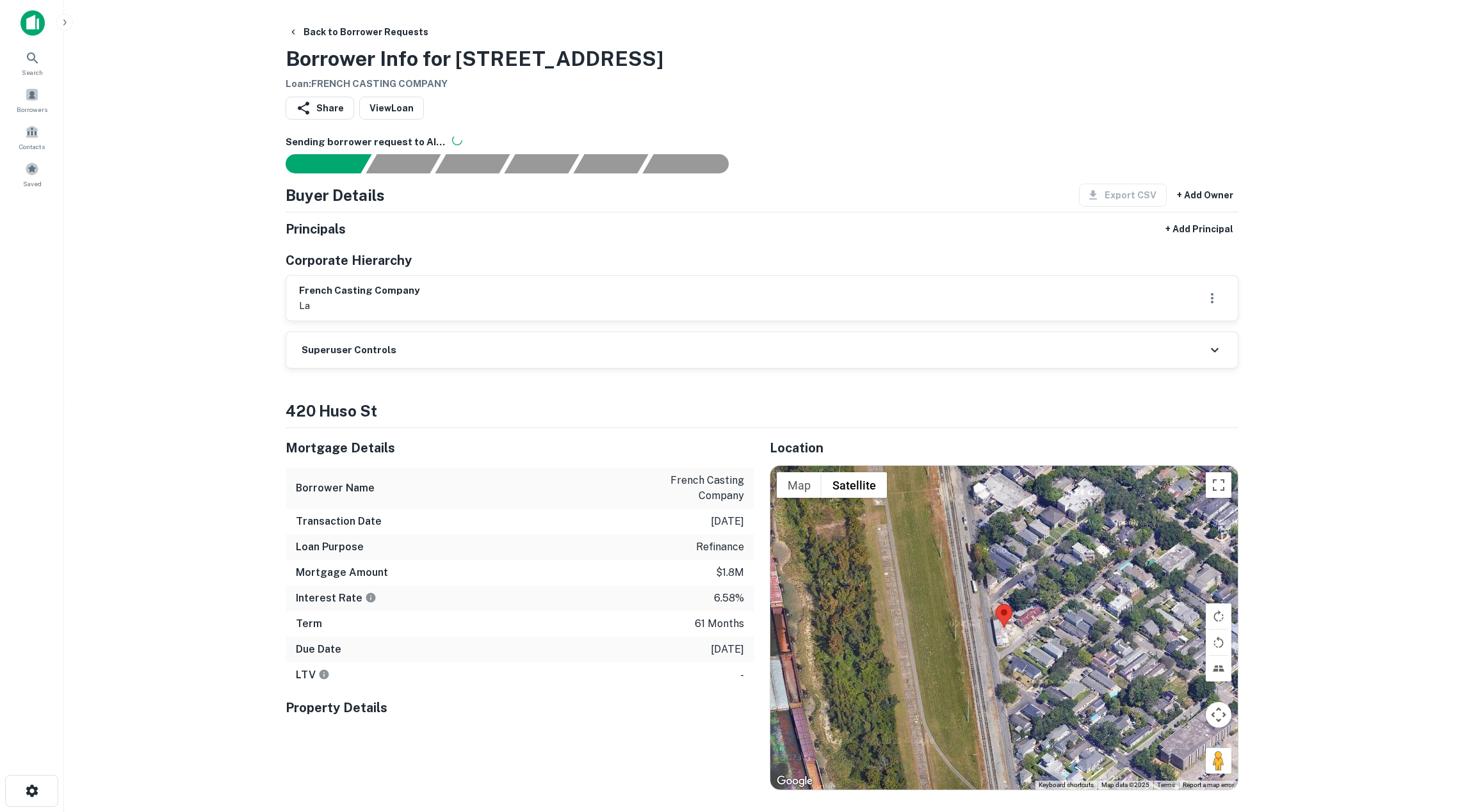
click at [841, 55] on div "Back to Borrower Requests Borrower Info for 437 Short St Loan : FRENCH CASTING …" at bounding box center [762, 56] width 953 height 71
click at [316, 22] on button "Back to Borrower Requests" at bounding box center [358, 32] width 151 height 23
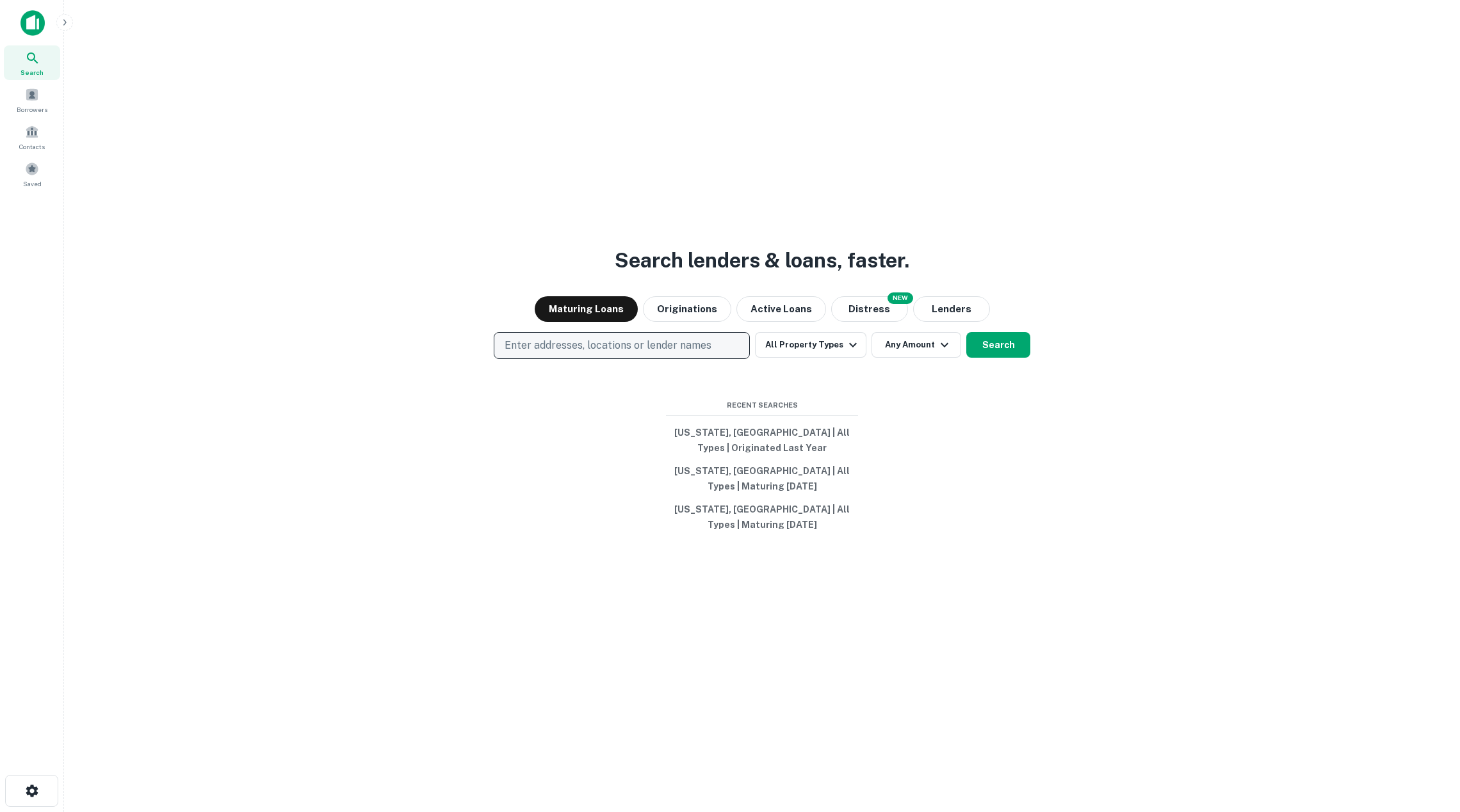
click at [594, 339] on p "Enter addresses, locations or lender names" at bounding box center [608, 345] width 207 height 15
type input "*****"
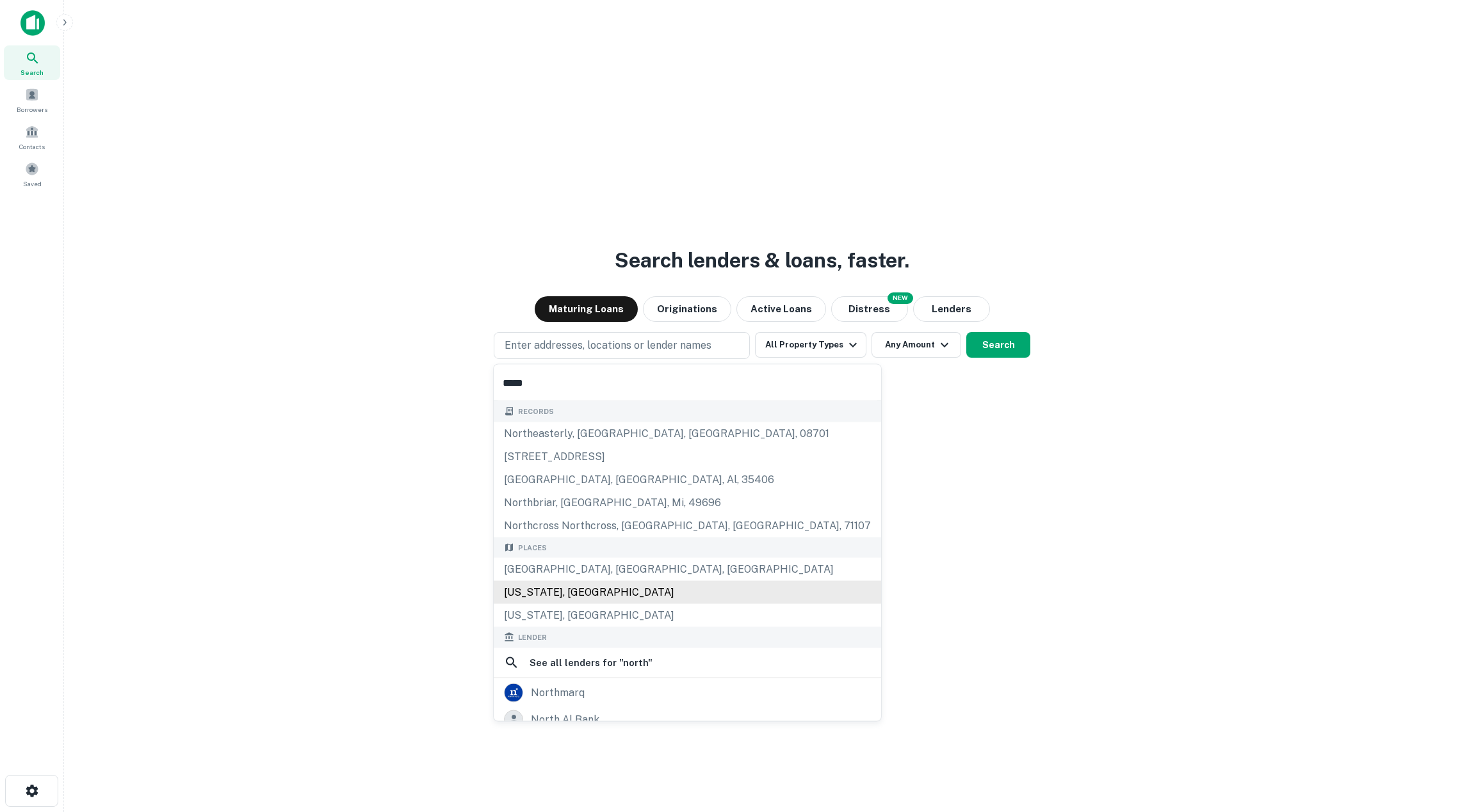
click at [616, 595] on div "[US_STATE], [GEOGRAPHIC_DATA]" at bounding box center [687, 593] width 388 height 23
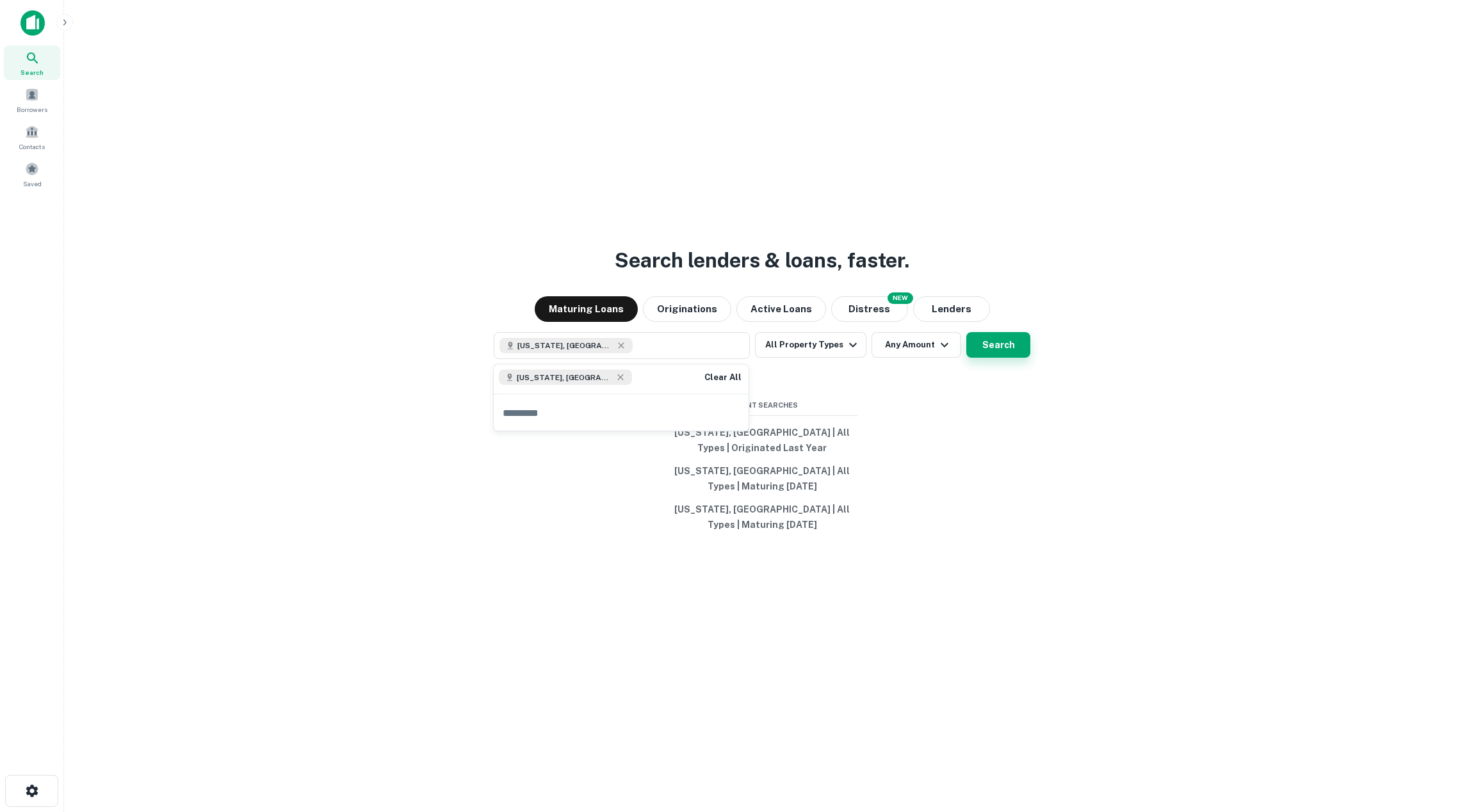
click at [1016, 348] on button "Search" at bounding box center [998, 345] width 64 height 25
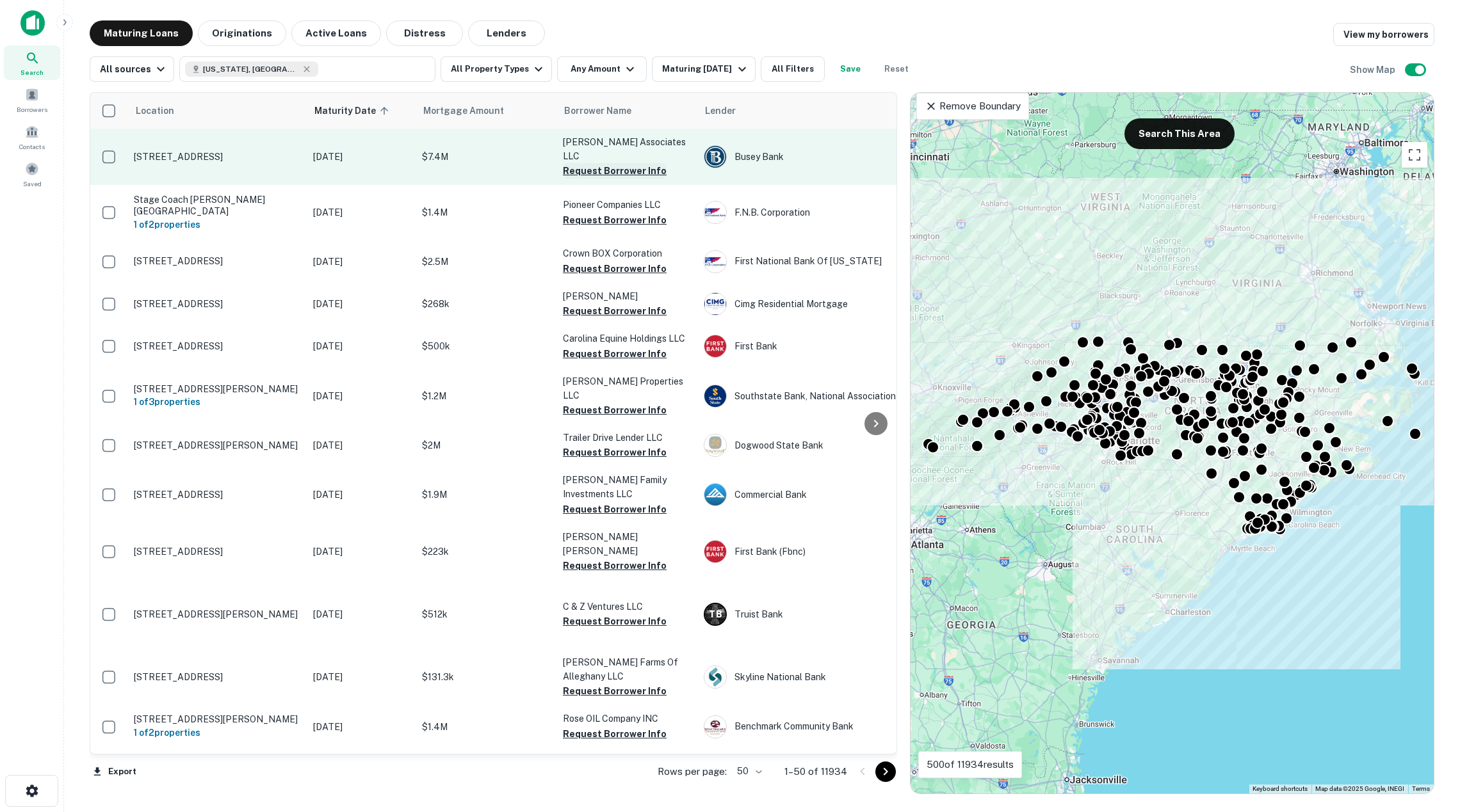
click at [617, 163] on button "Request Borrower Info" at bounding box center [615, 171] width 104 height 15
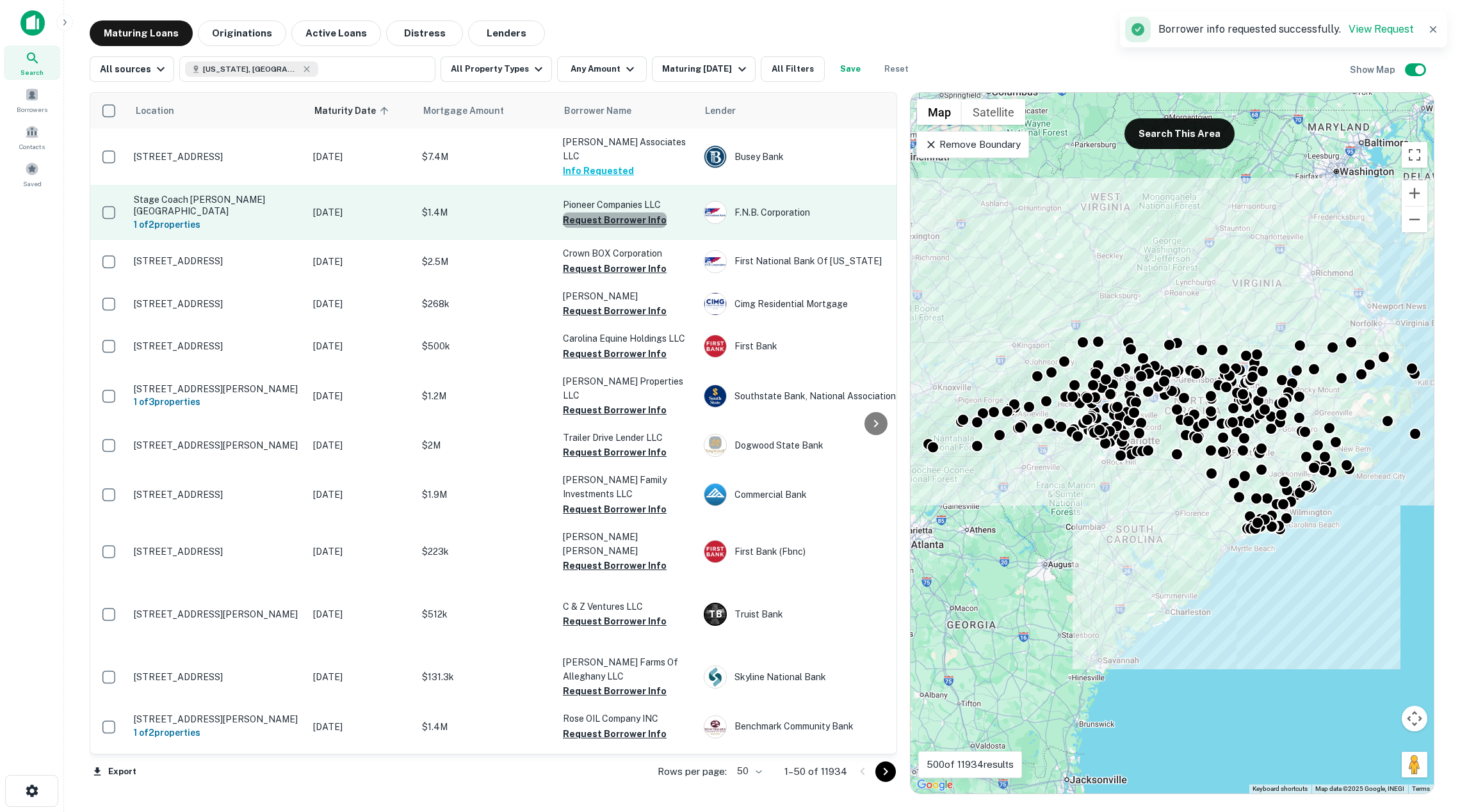
click at [616, 213] on button "Request Borrower Info" at bounding box center [615, 220] width 104 height 15
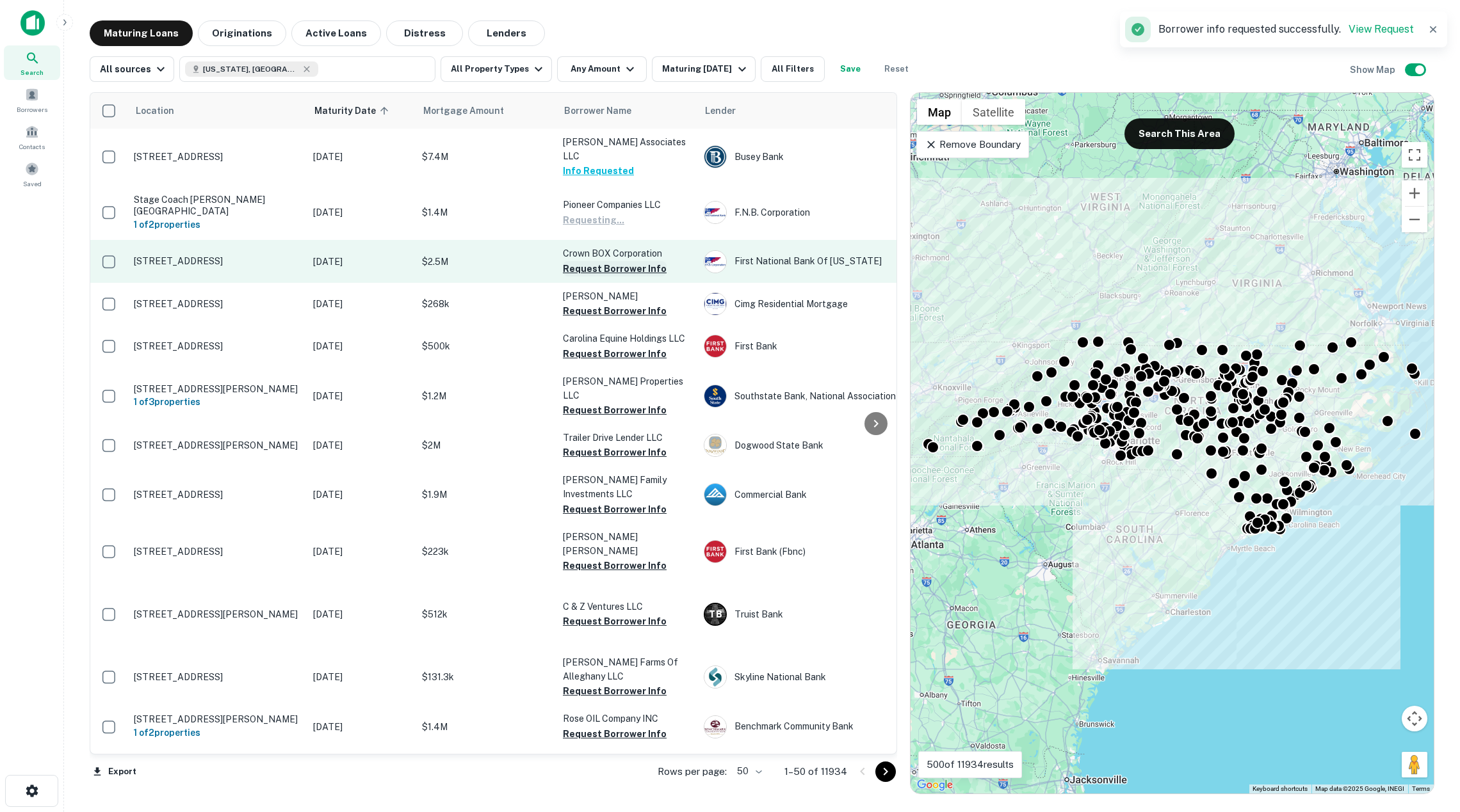
click at [611, 261] on button "Request Borrower Info" at bounding box center [615, 269] width 104 height 15
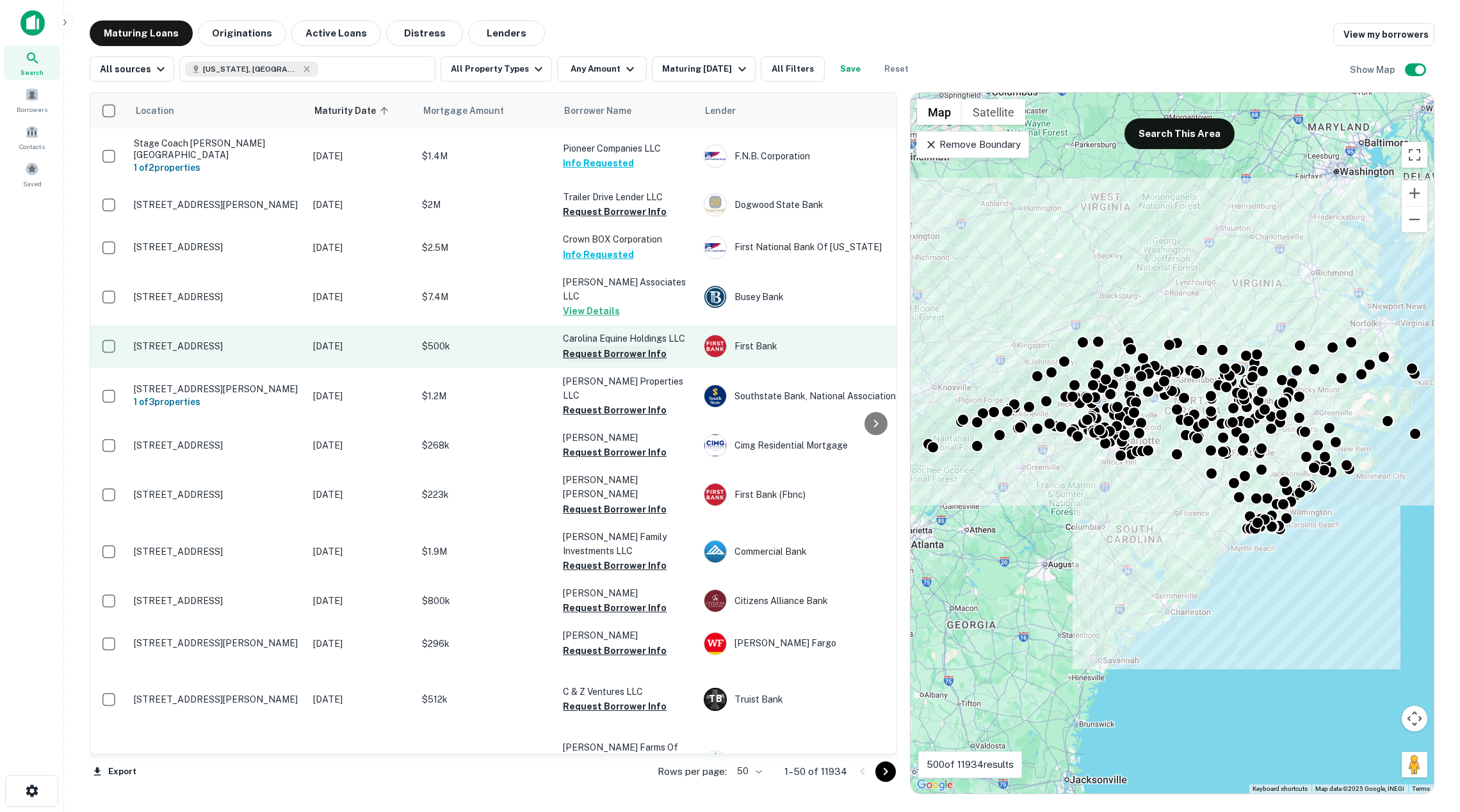
click at [597, 346] on button "Request Borrower Info" at bounding box center [615, 353] width 104 height 15
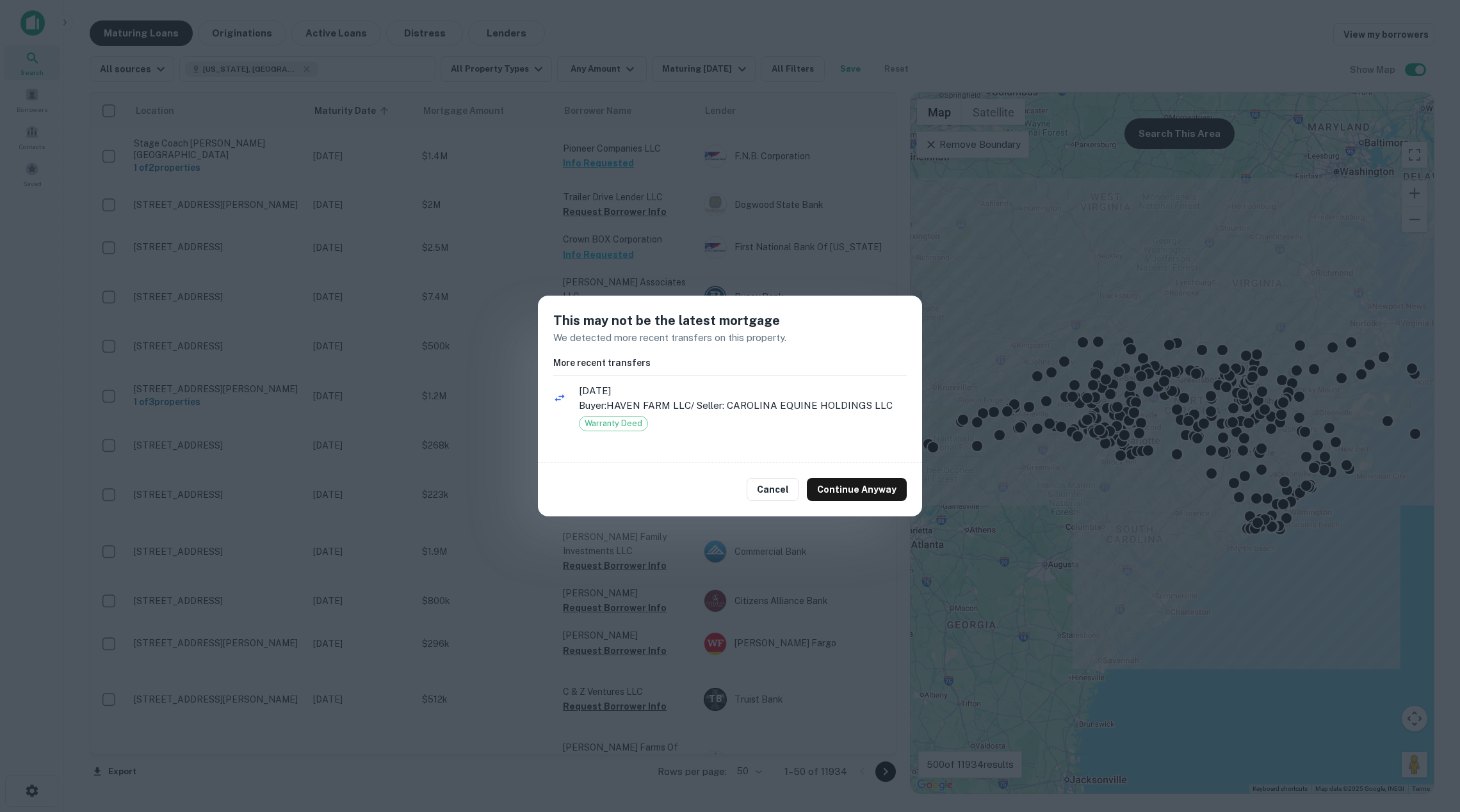
click at [311, 255] on div "This may not be the latest mortgage We detected more recent transfers on this p…" at bounding box center [730, 406] width 1460 height 812
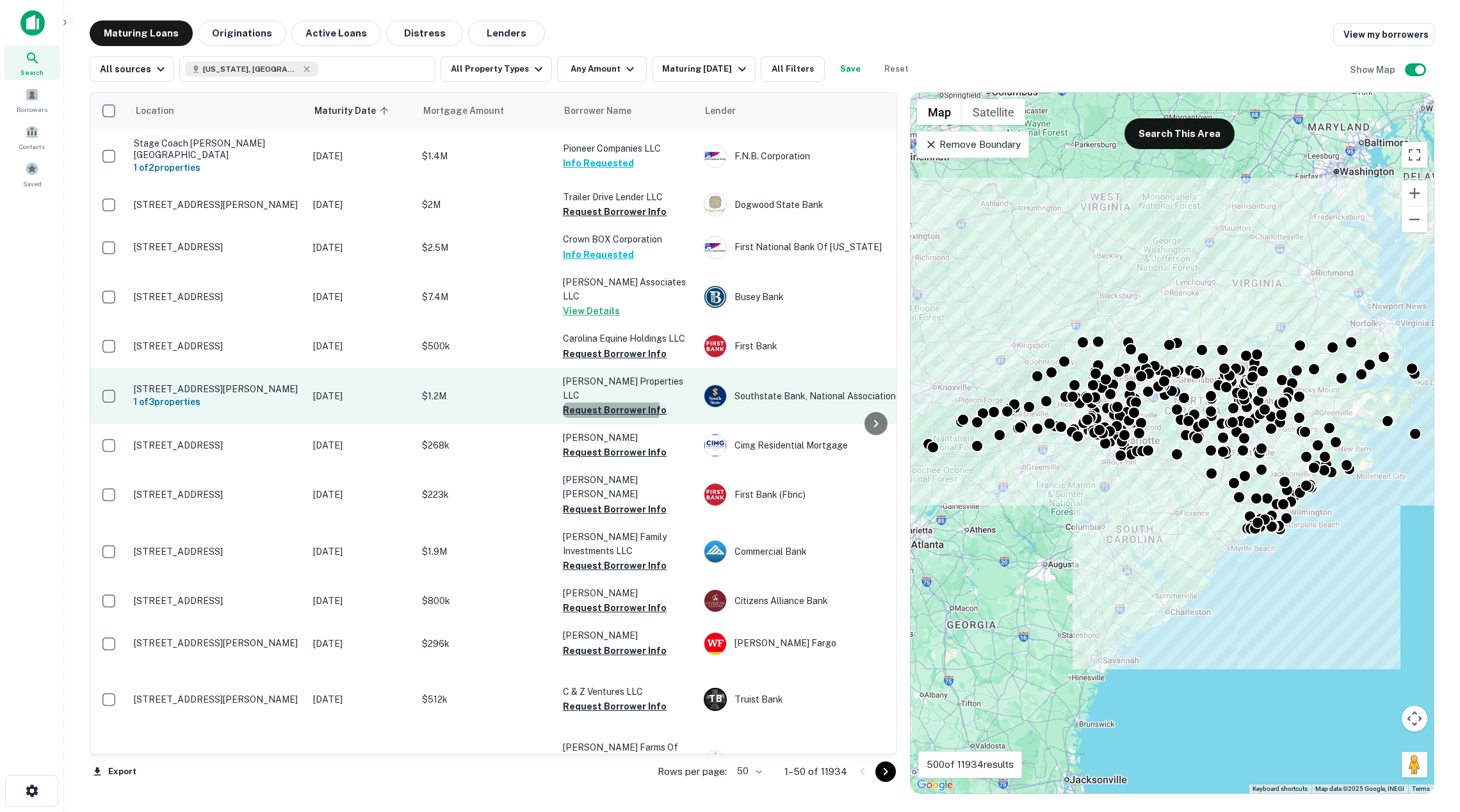
click at [608, 403] on button "Request Borrower Info" at bounding box center [615, 410] width 104 height 15
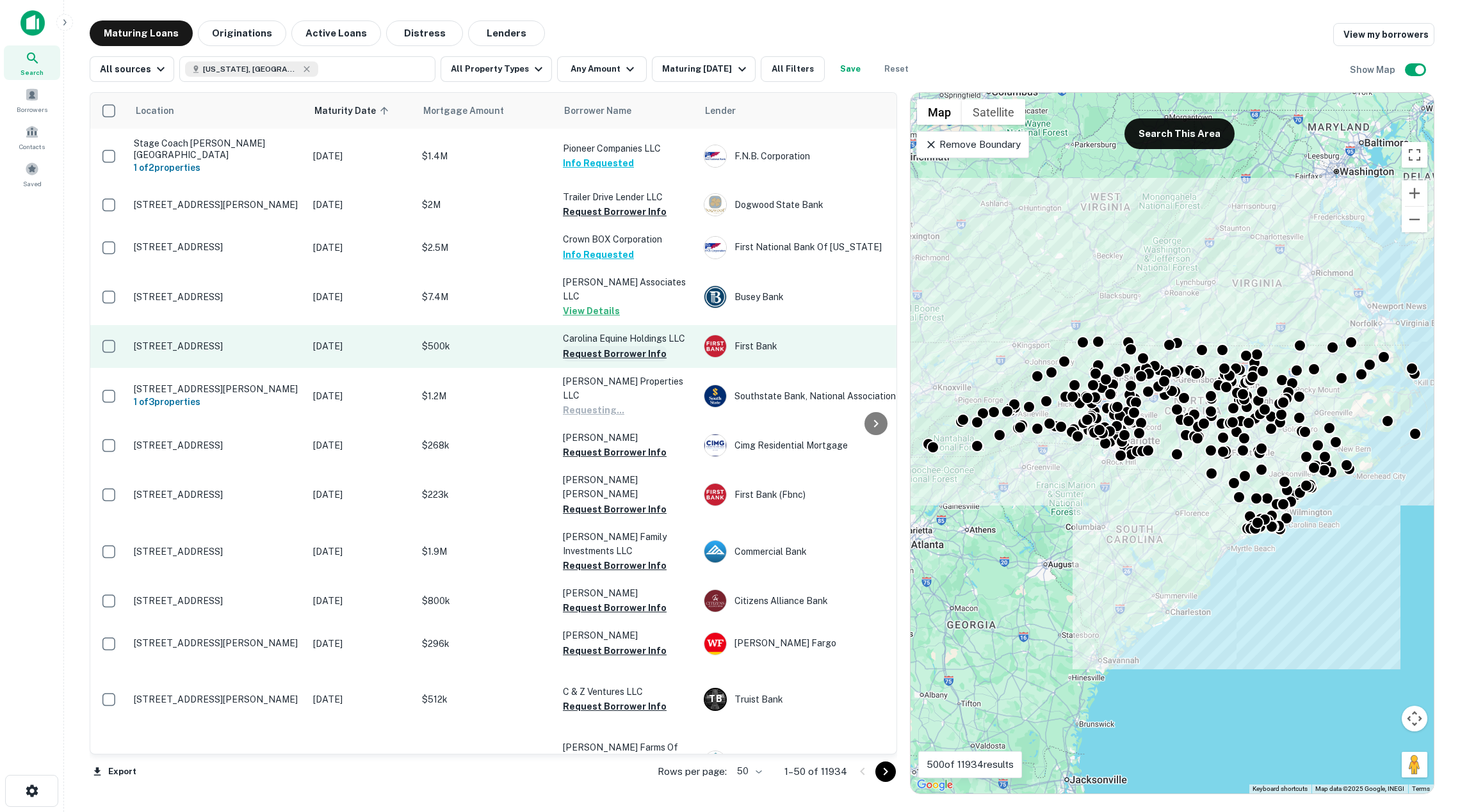
click at [606, 346] on button "Request Borrower Info" at bounding box center [615, 353] width 104 height 15
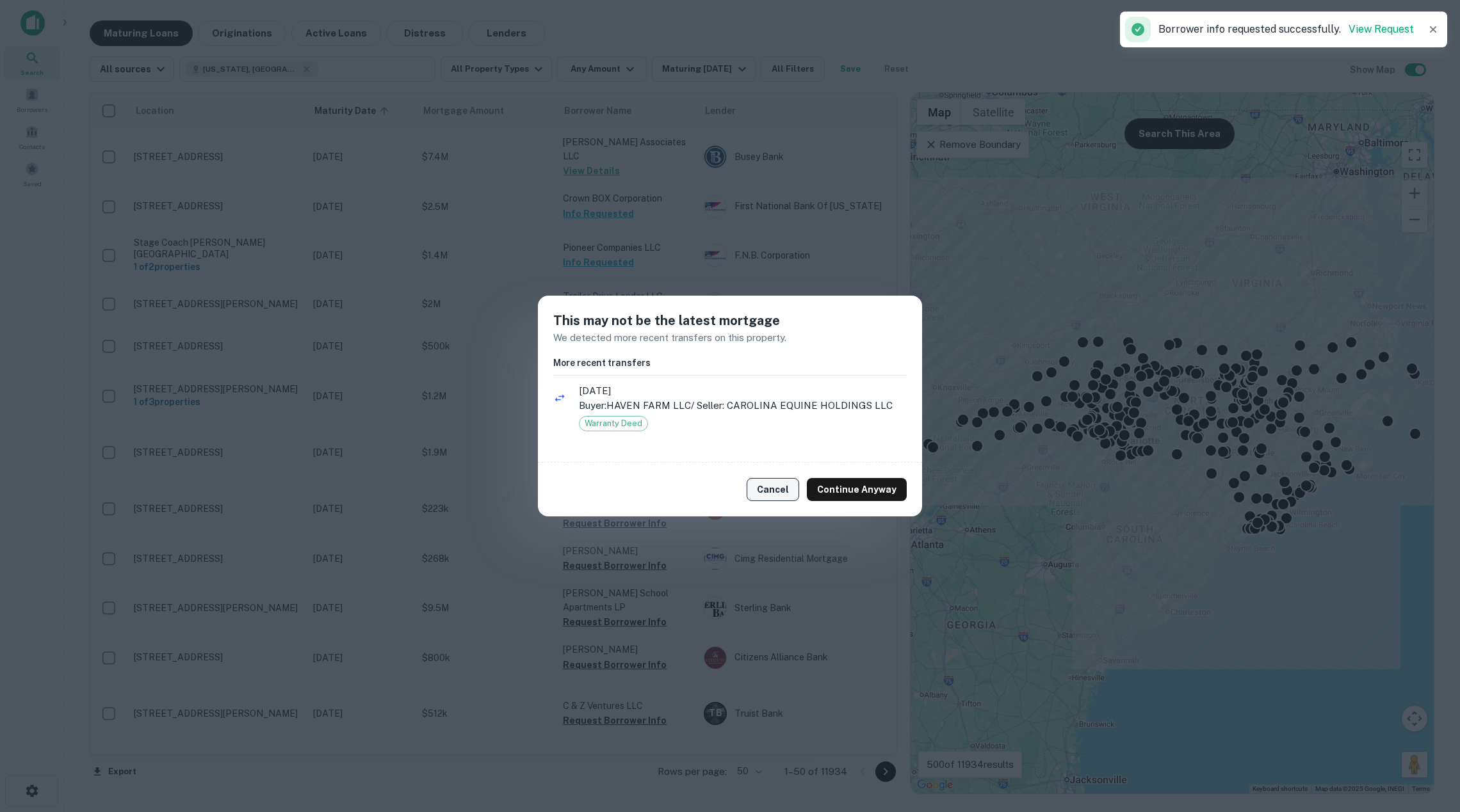
click at [792, 484] on button "Cancel" at bounding box center [772, 489] width 53 height 23
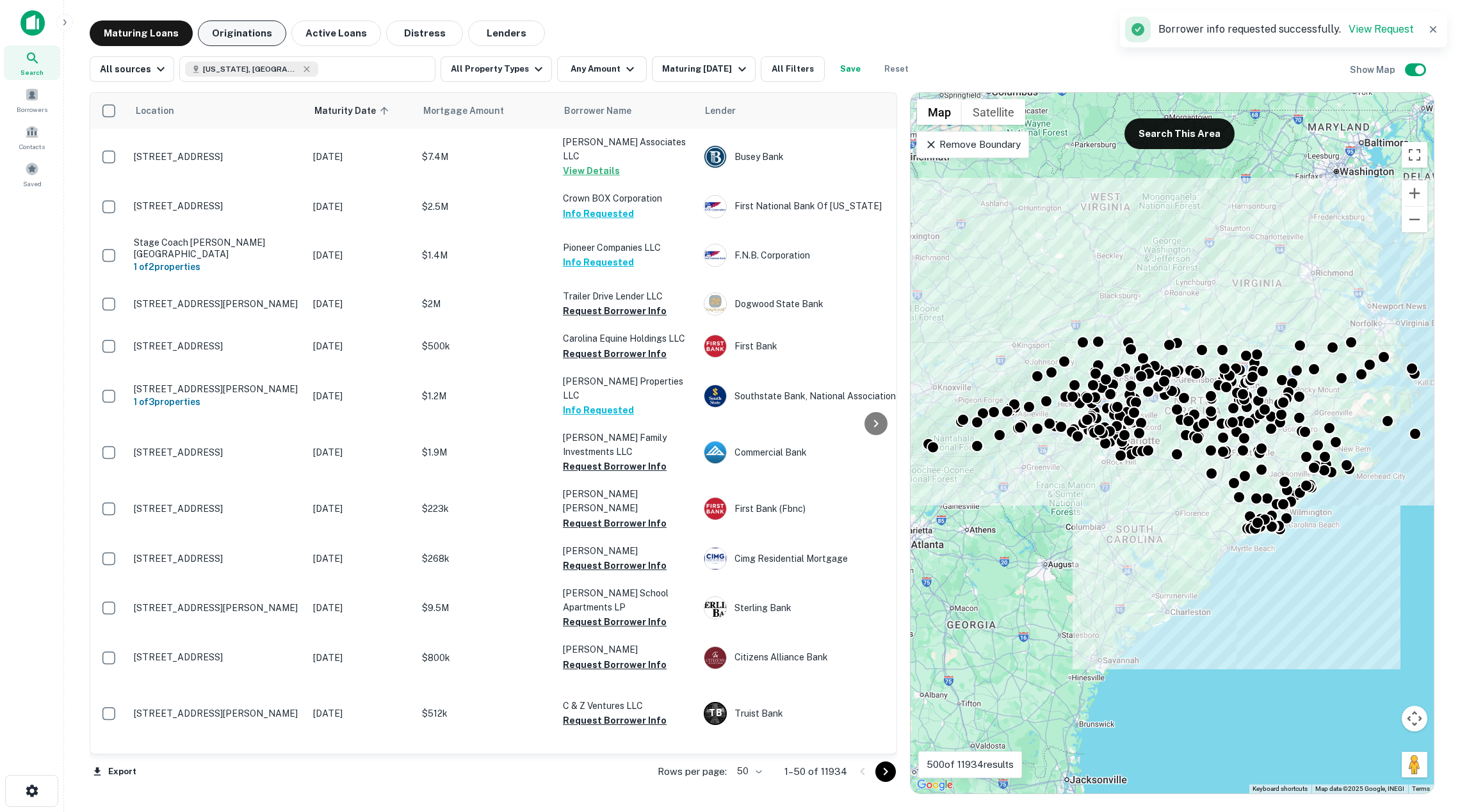
click at [269, 41] on button "Originations" at bounding box center [242, 33] width 88 height 25
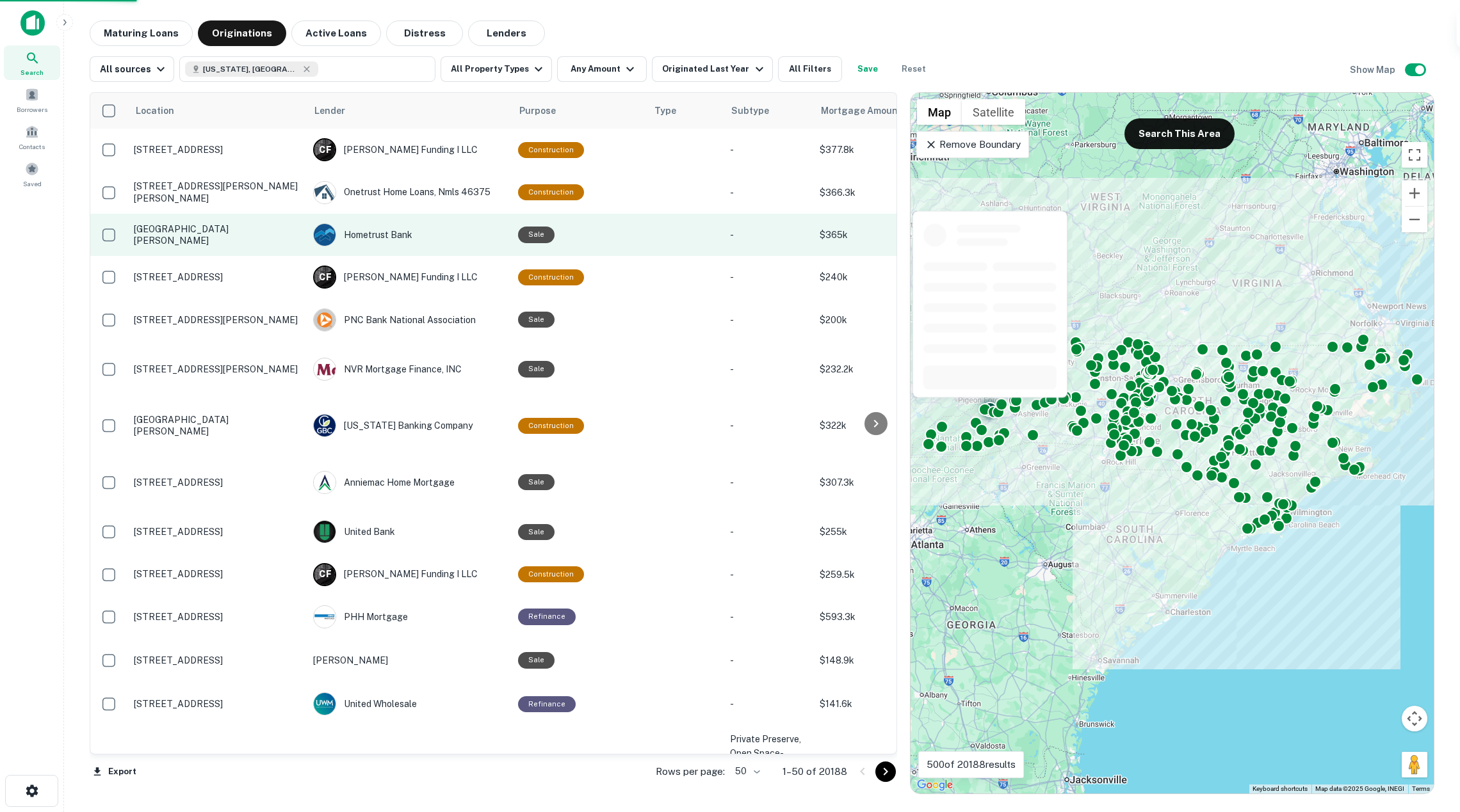
scroll to position [0, 334]
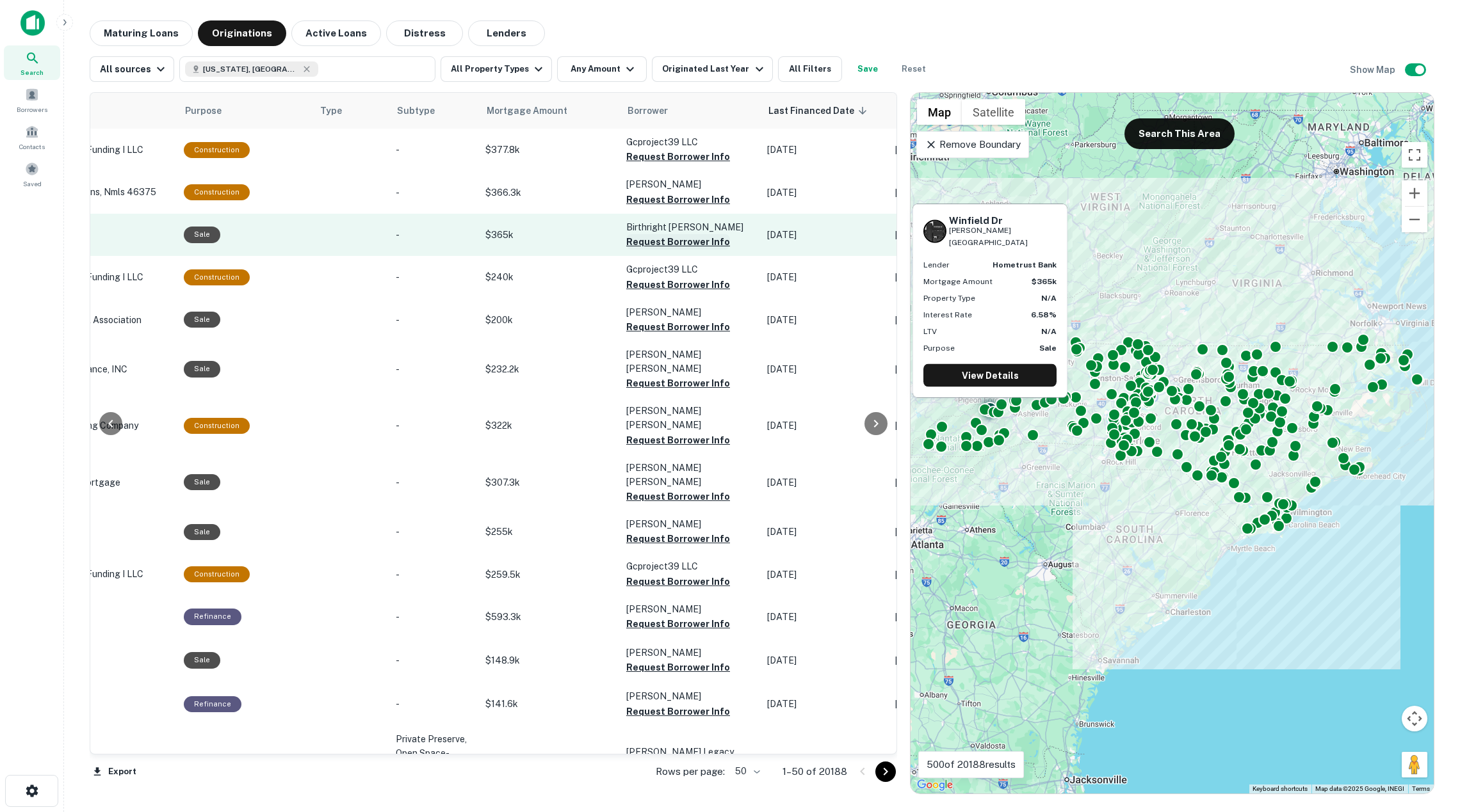
click at [681, 243] on button "Request Borrower Info" at bounding box center [678, 241] width 104 height 15
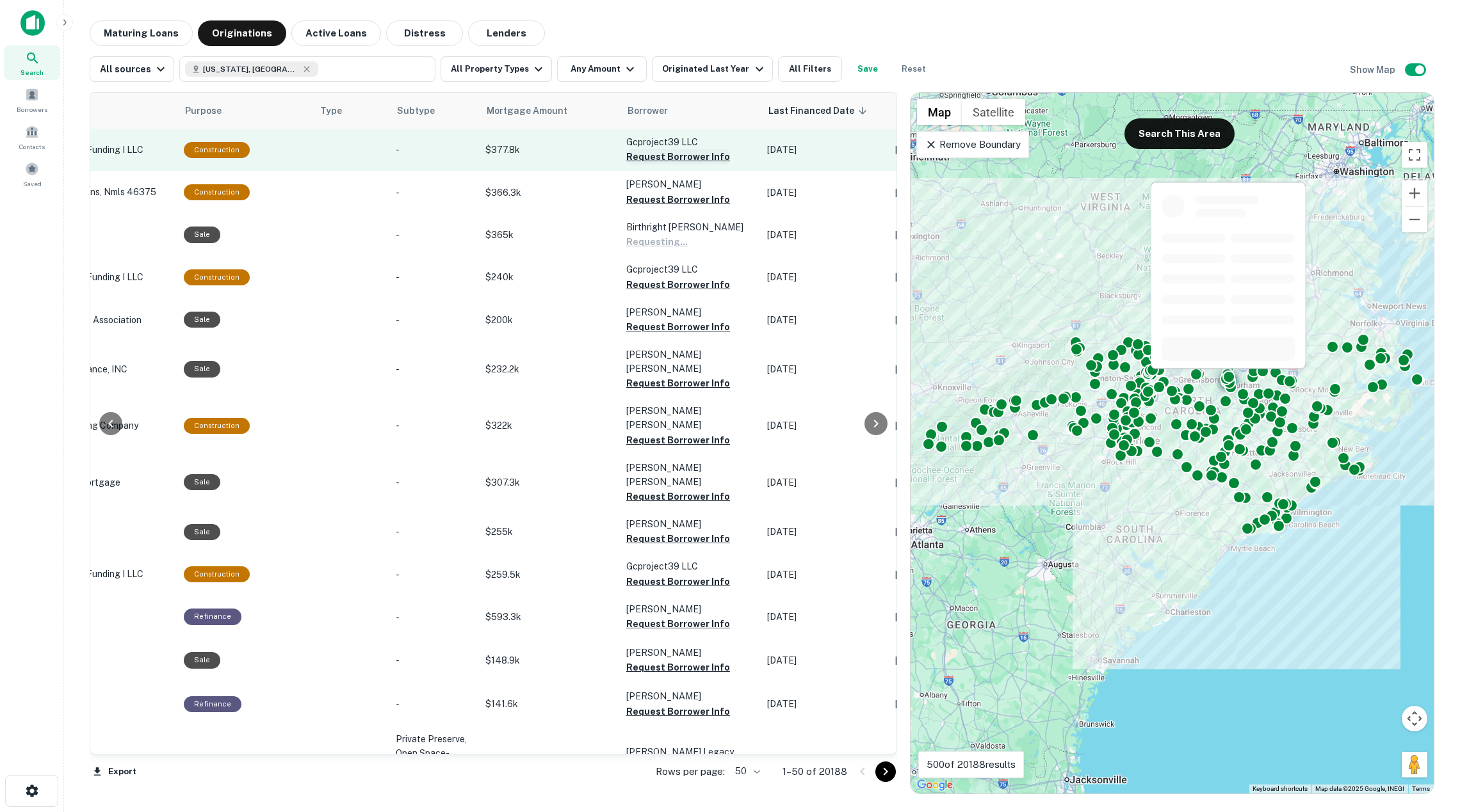
click at [682, 157] on button "Request Borrower Info" at bounding box center [678, 157] width 104 height 15
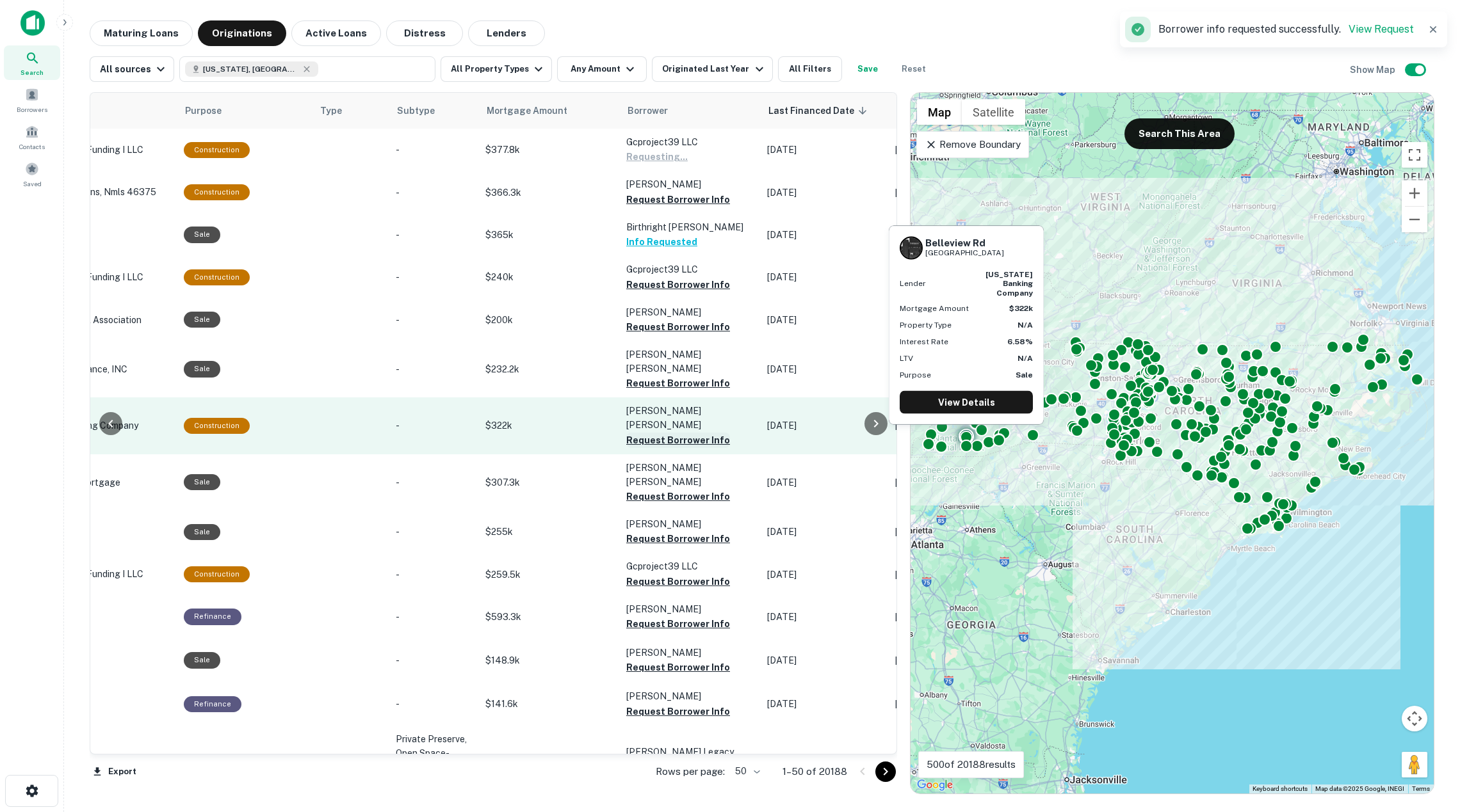
click at [686, 433] on button "Request Borrower Info" at bounding box center [678, 440] width 104 height 15
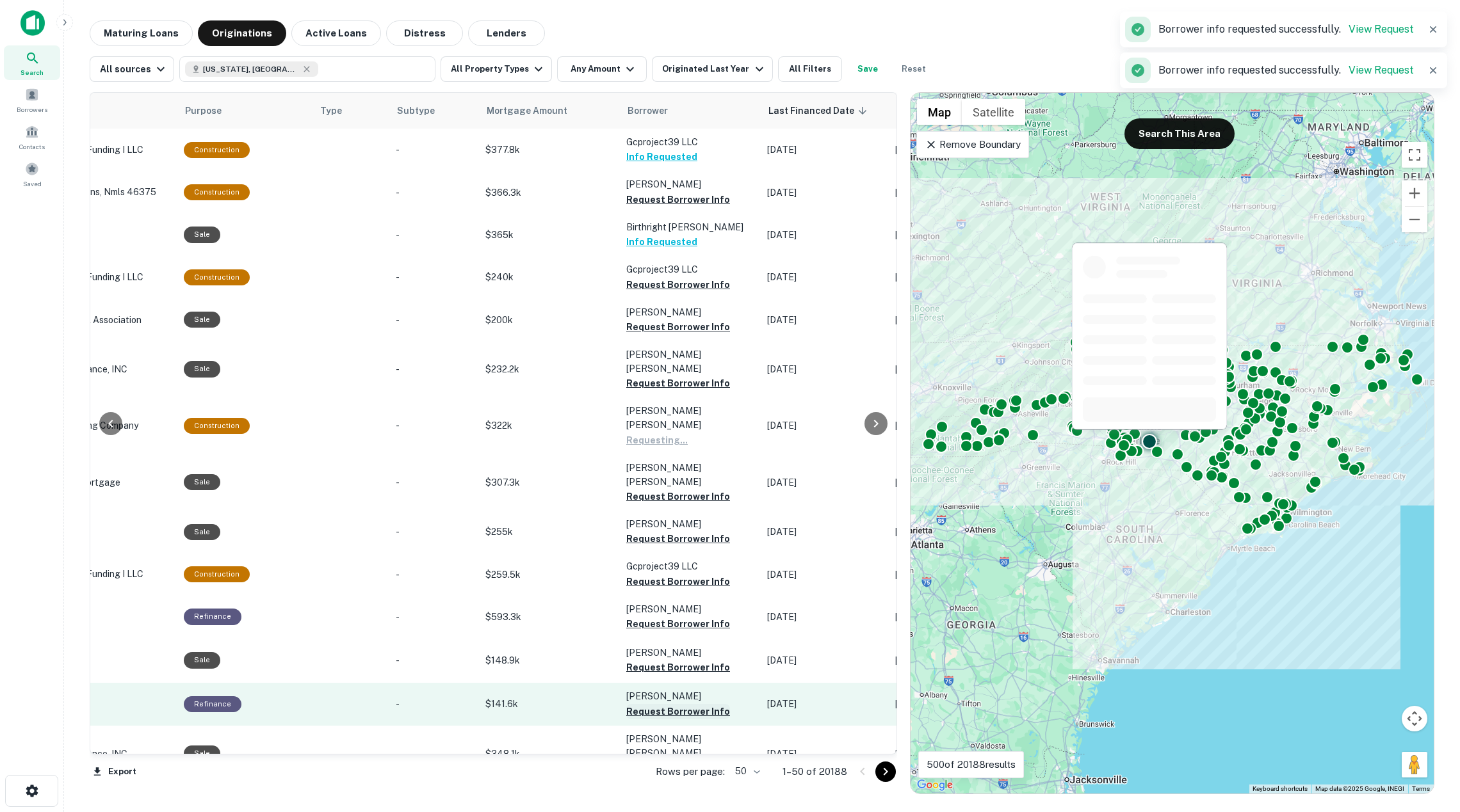
click at [684, 704] on button "Request Borrower Info" at bounding box center [678, 711] width 104 height 15
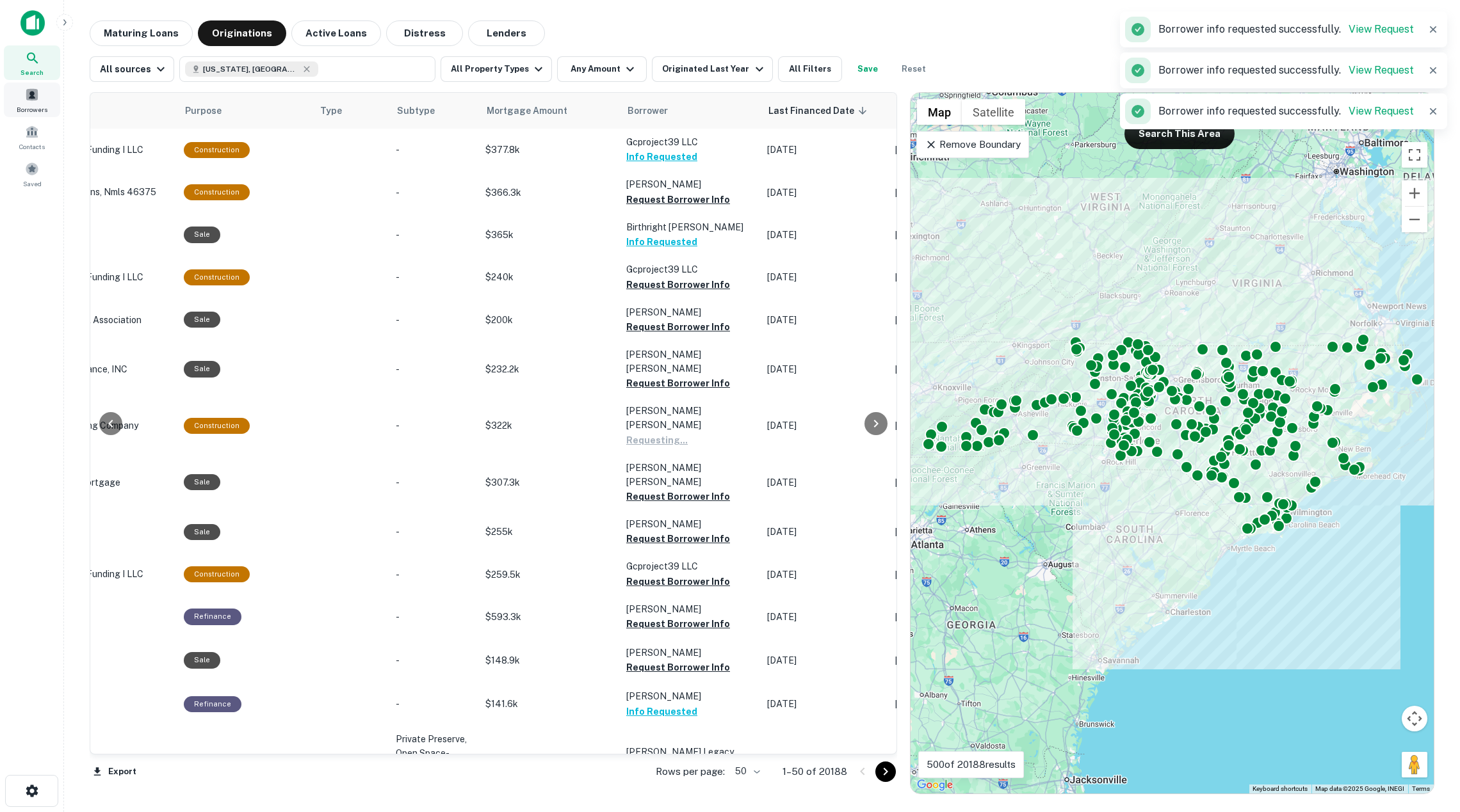
click at [36, 91] on span at bounding box center [31, 95] width 14 height 14
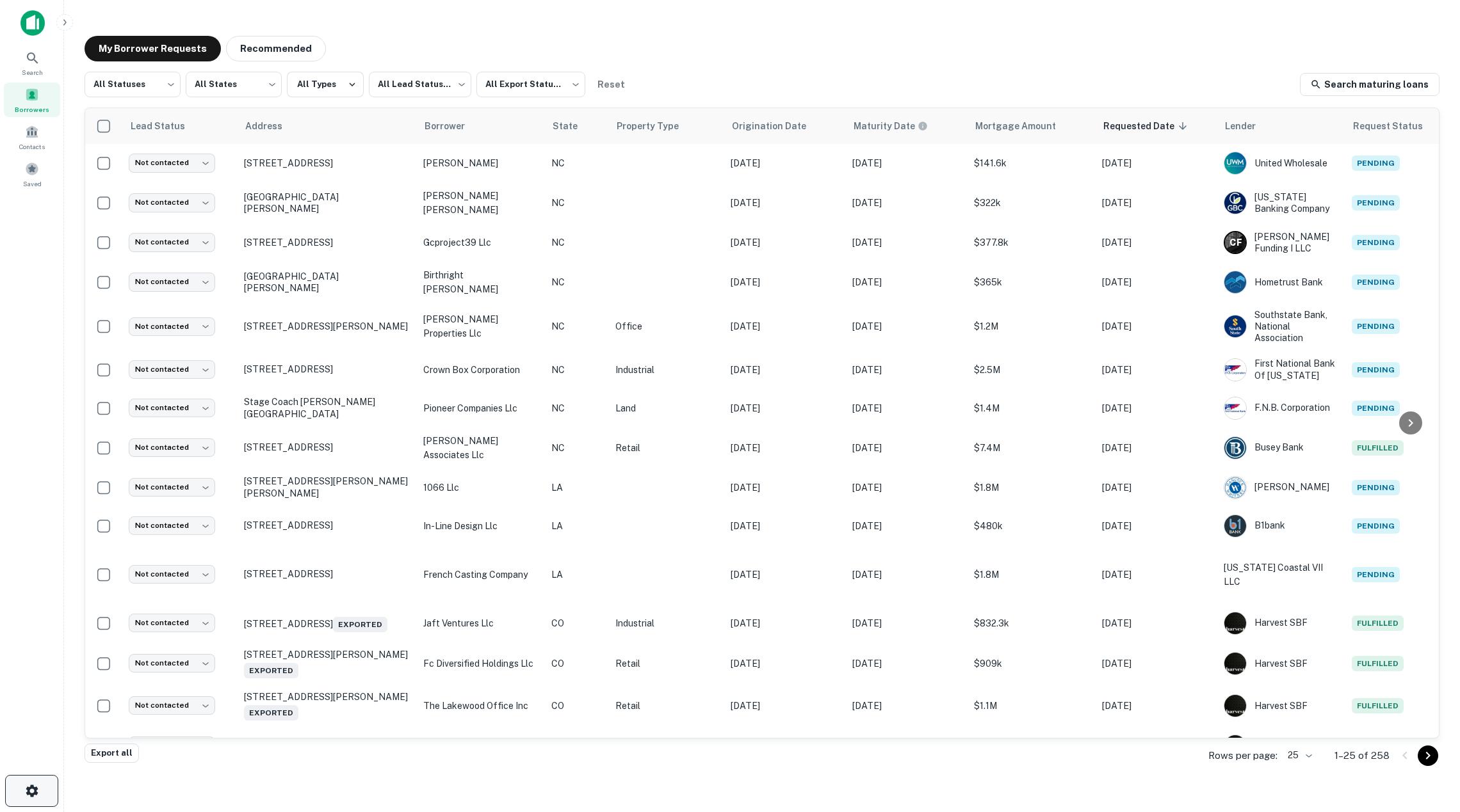
click at [28, 785] on icon "button" at bounding box center [31, 791] width 12 height 12
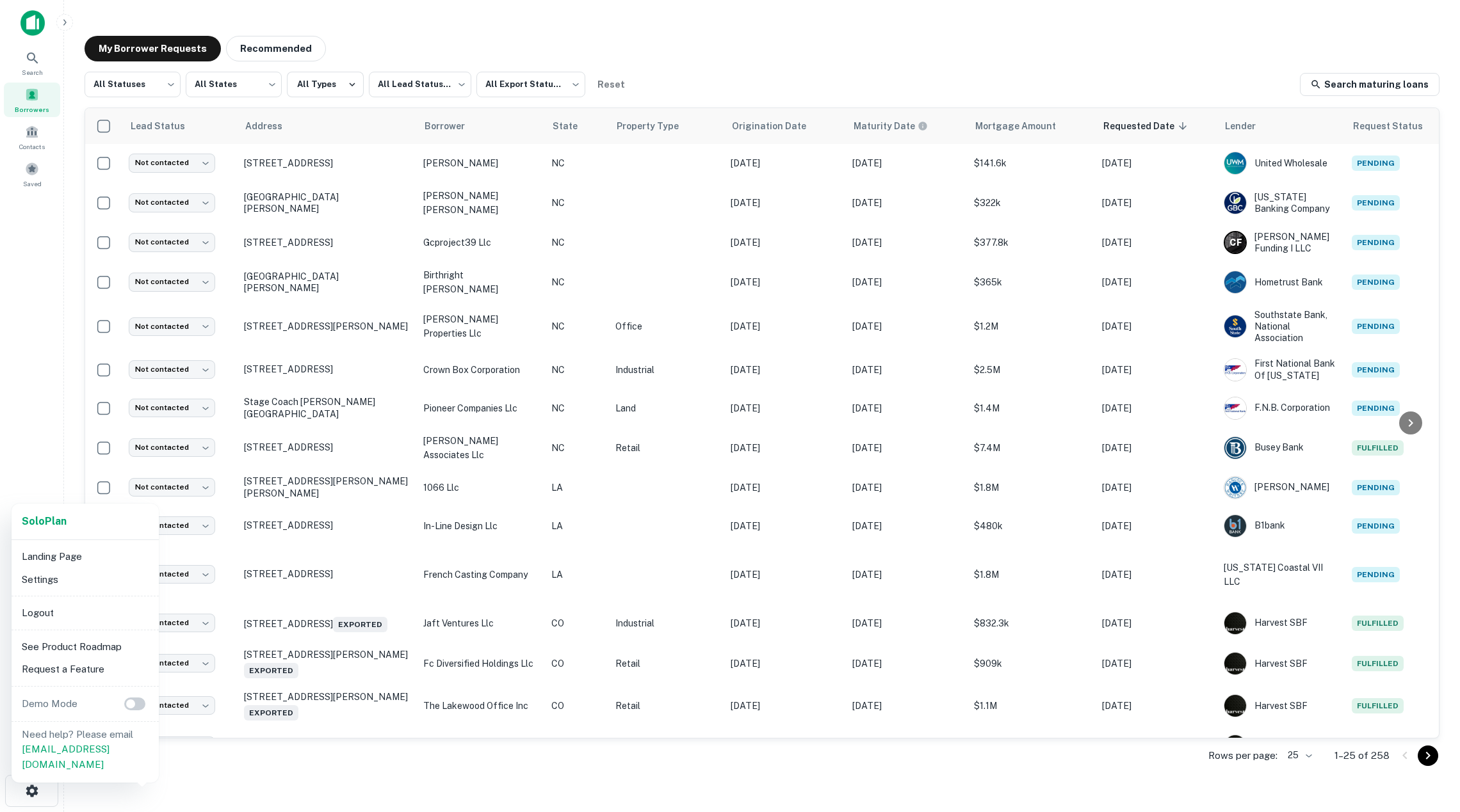
click at [29, 783] on div at bounding box center [730, 406] width 1460 height 812
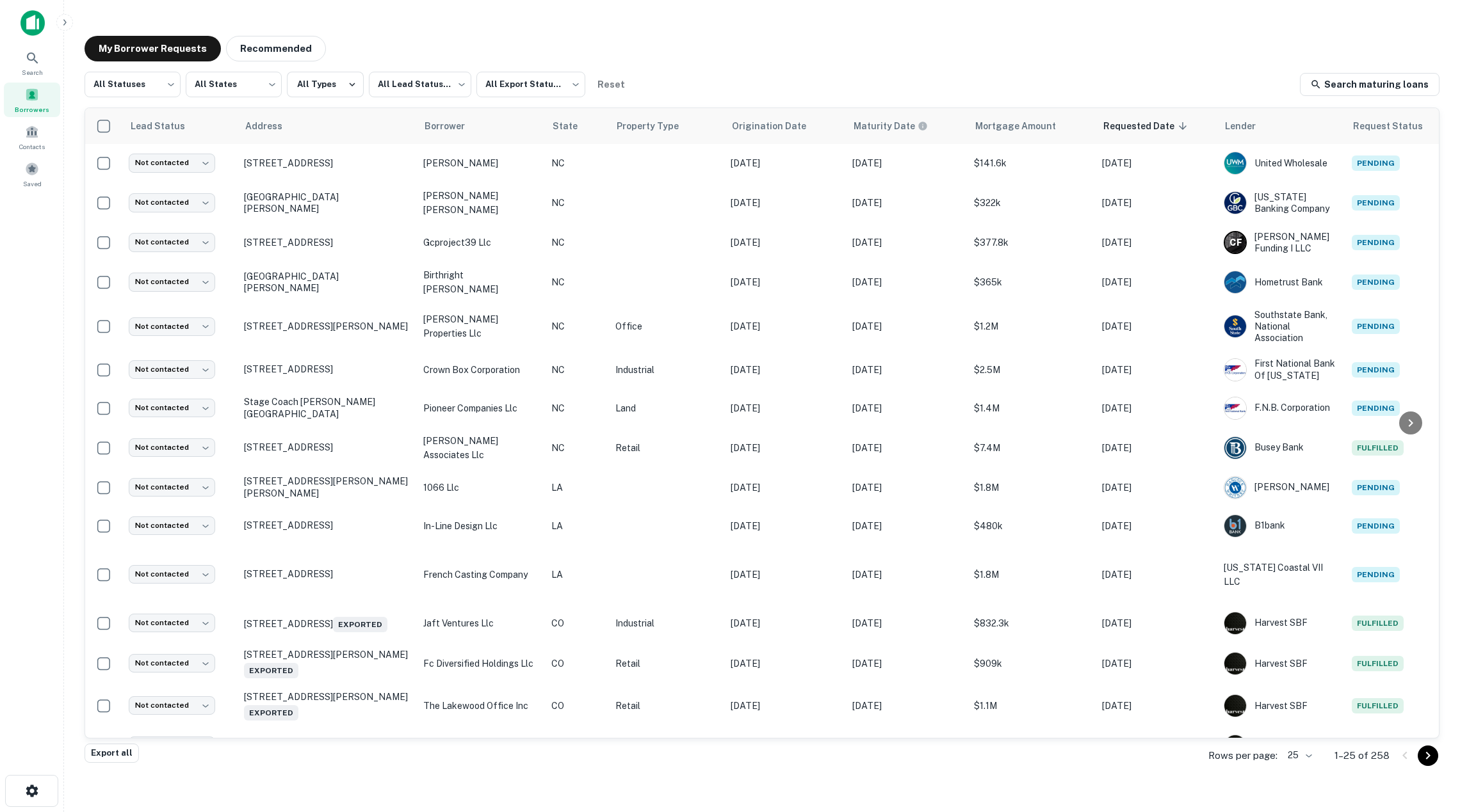
click at [64, 21] on icon "button" at bounding box center [64, 22] width 10 height 10
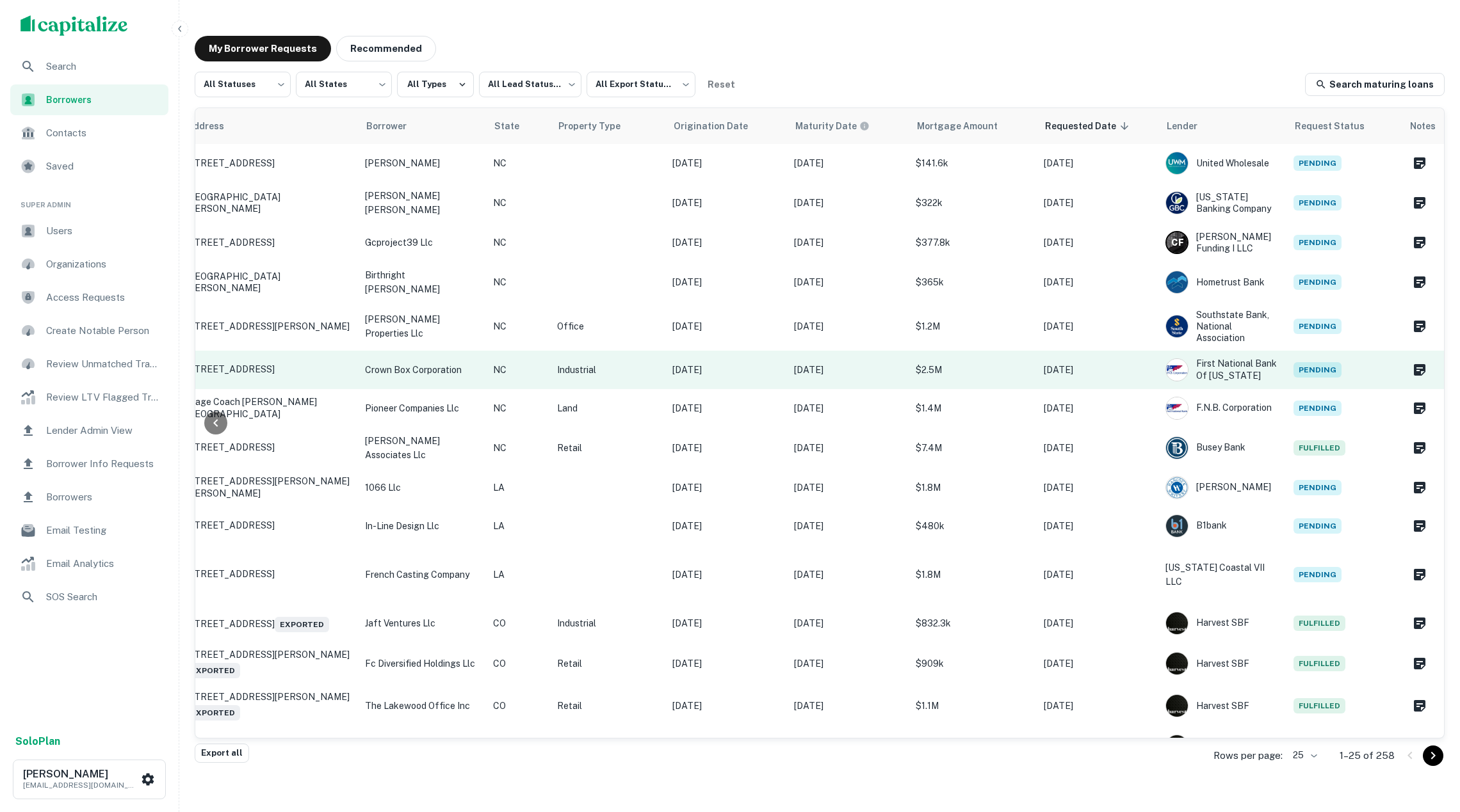
scroll to position [0, 168]
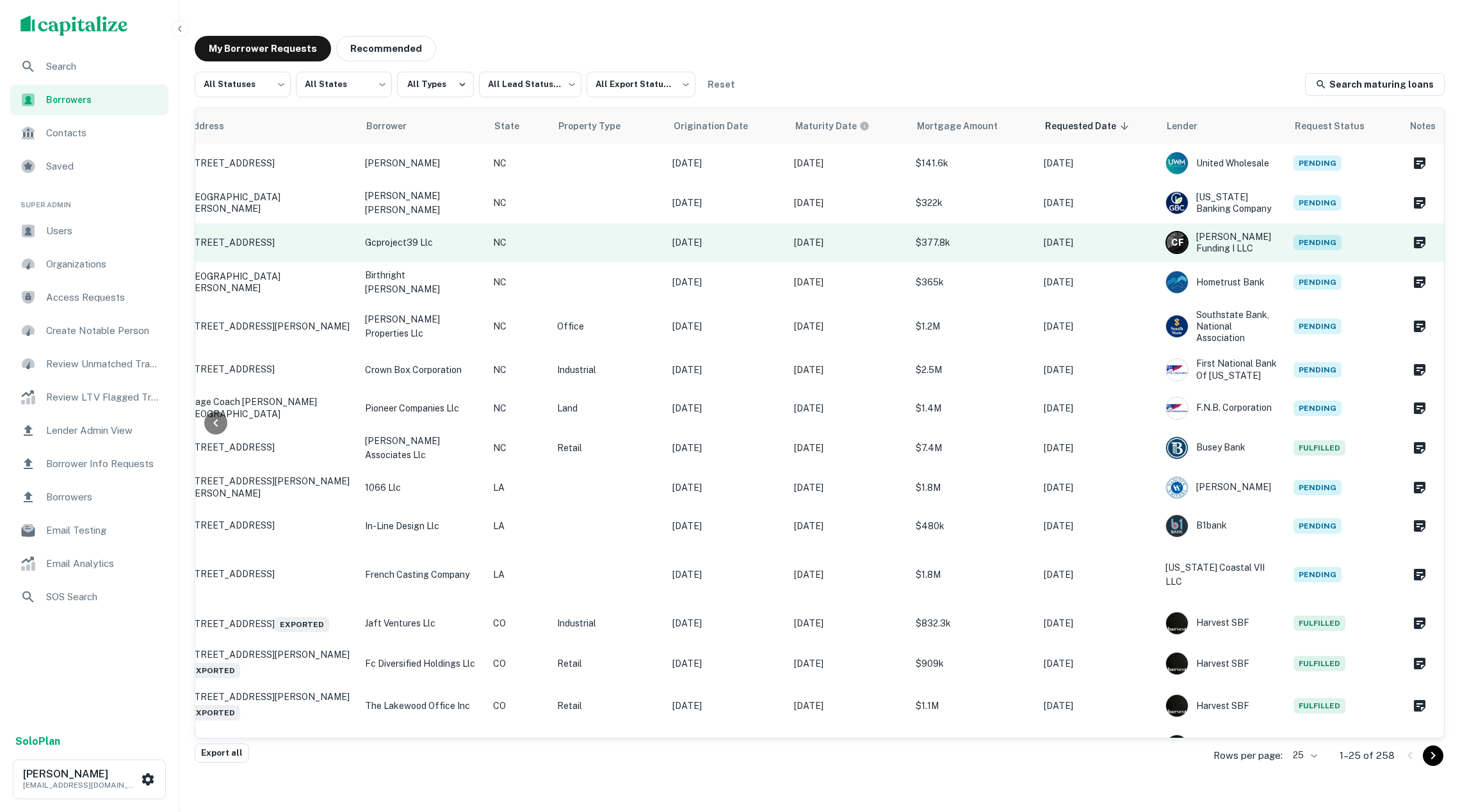
scroll to position [0, 177]
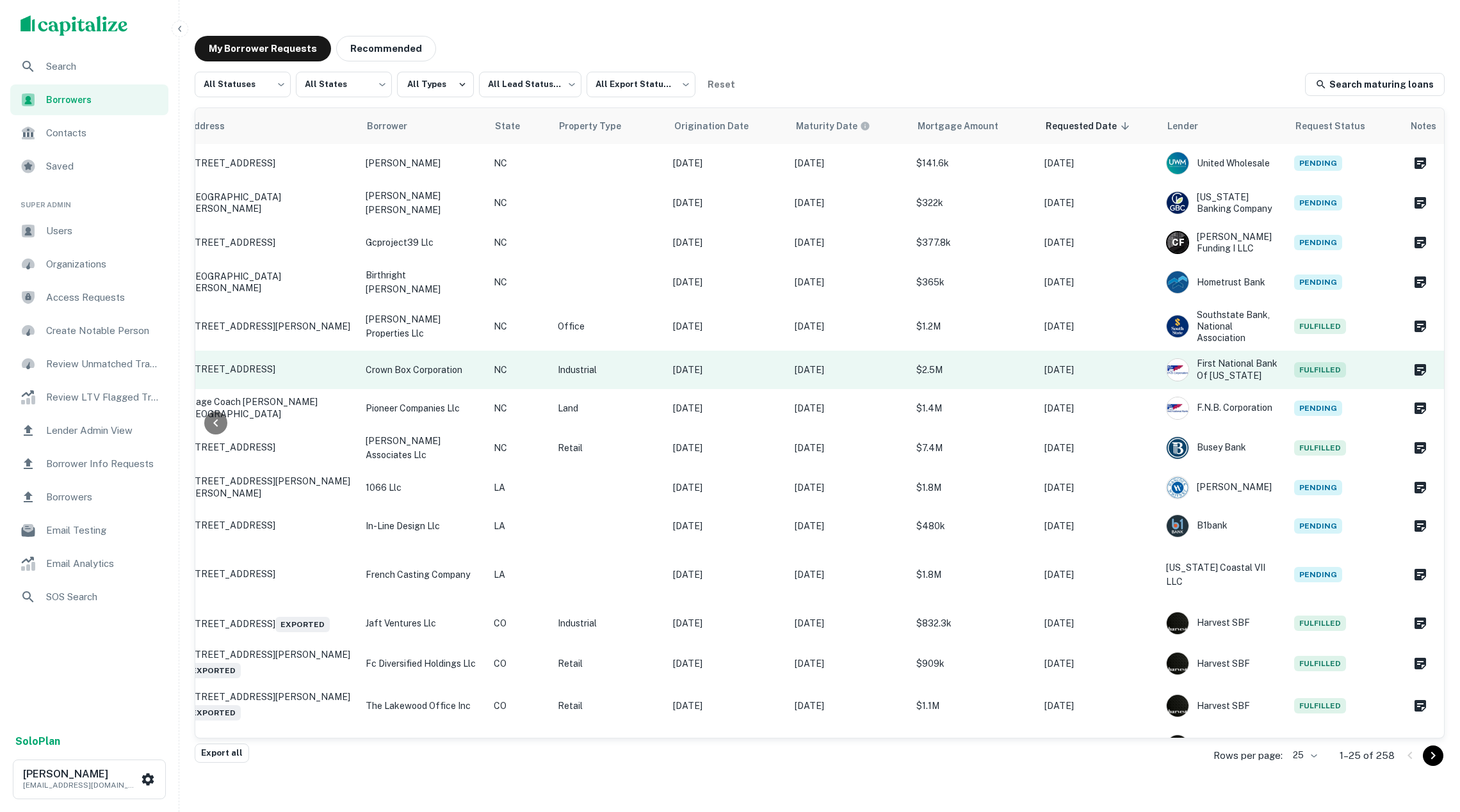
click at [628, 363] on p "Industrial" at bounding box center [609, 369] width 103 height 14
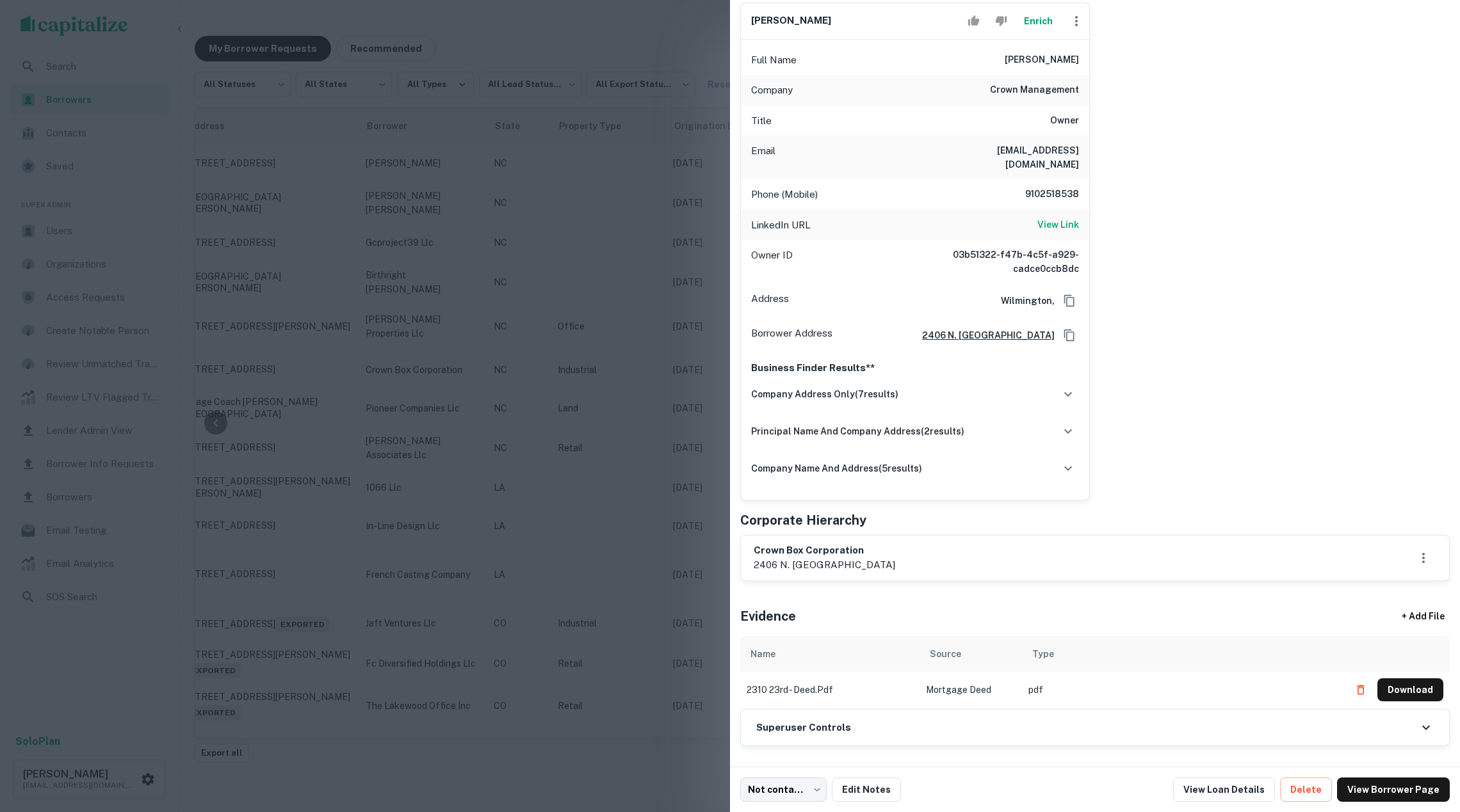
scroll to position [154, 0]
click at [1369, 782] on link "View Borrower Page" at bounding box center [1393, 789] width 113 height 24
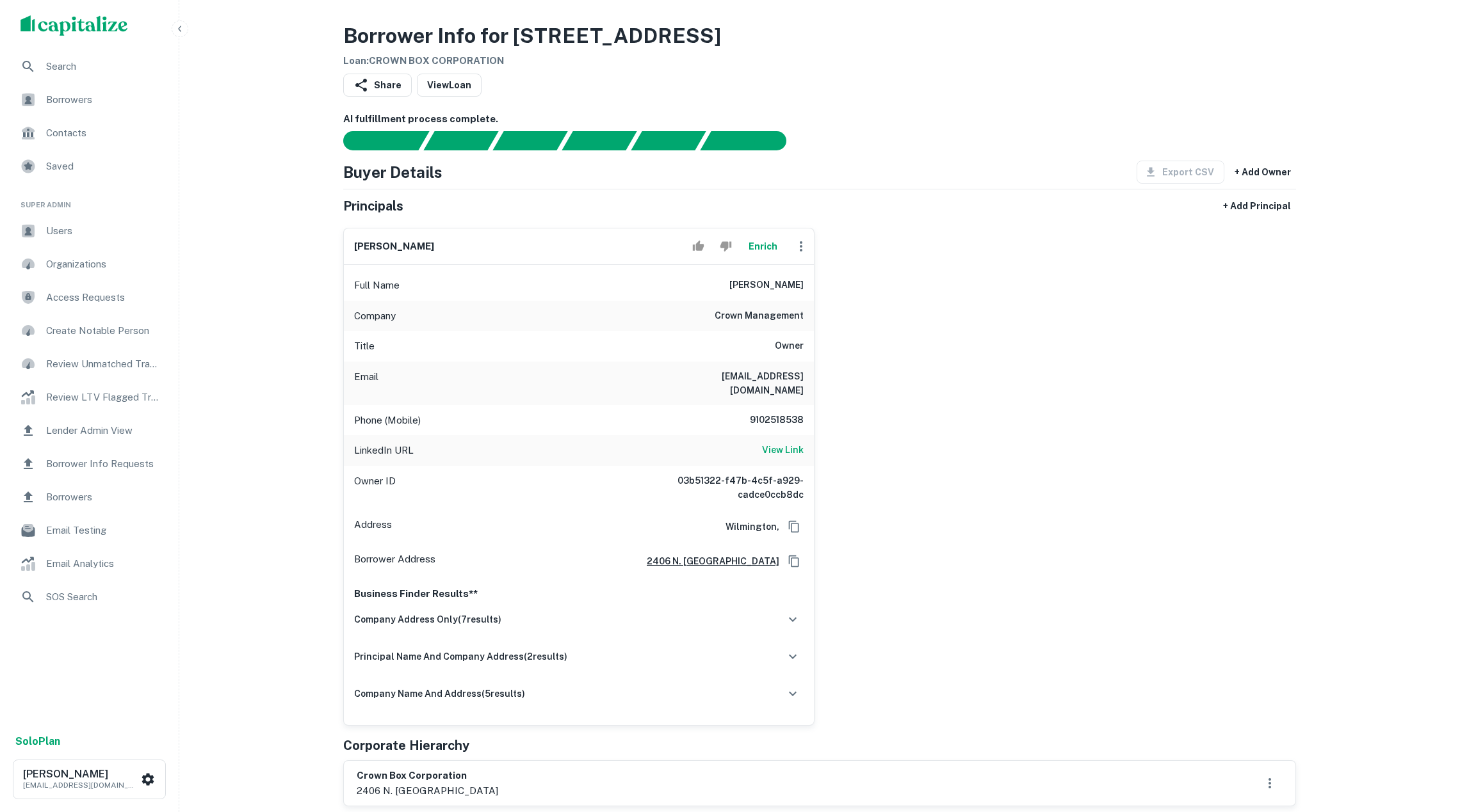
scroll to position [421, 0]
